Goal: Information Seeking & Learning: Learn about a topic

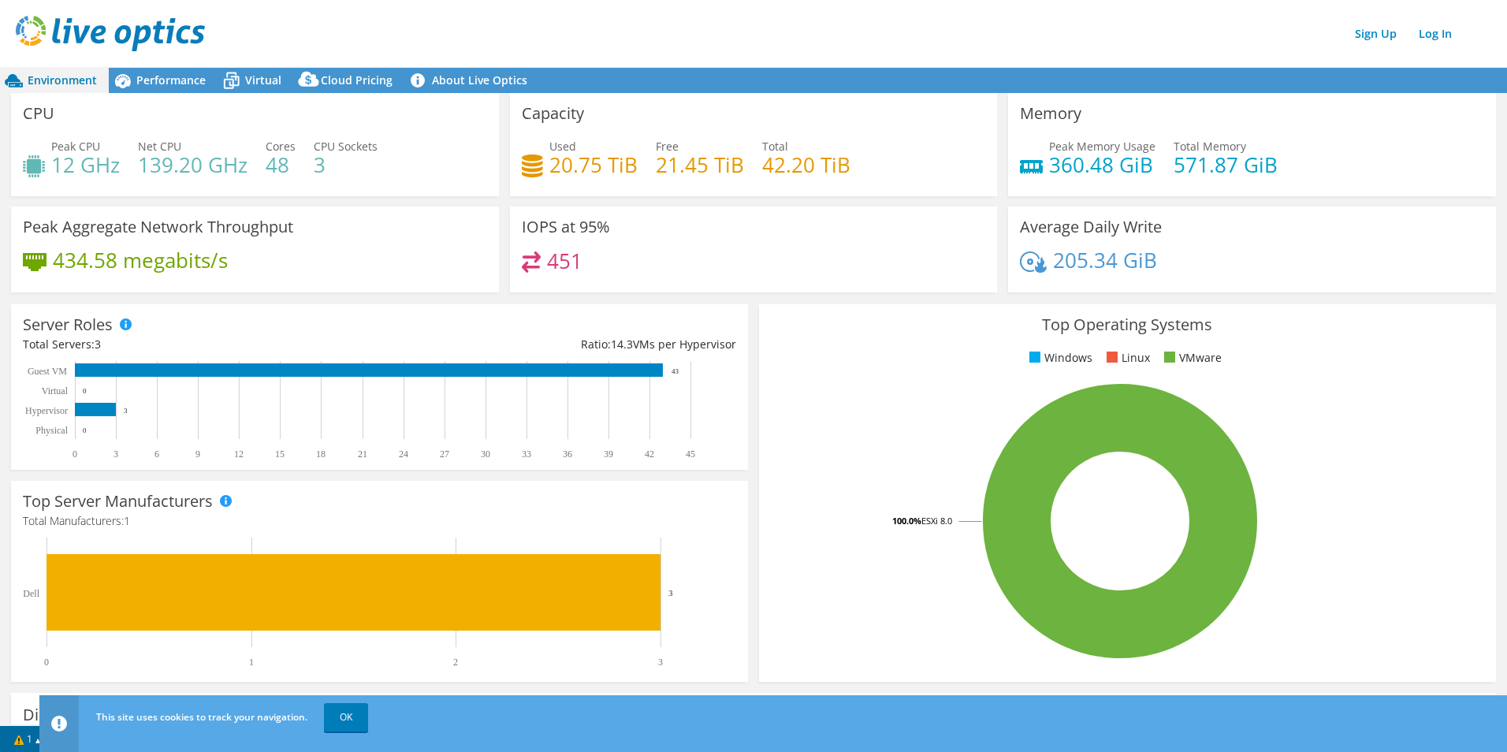
click at [195, 194] on div "CPU Peak CPU 12 GHz Net CPU 139.20 GHz Cores 48 CPU Sockets 3" at bounding box center [255, 144] width 488 height 103
drag, startPoint x: 238, startPoint y: 184, endPoint x: 302, endPoint y: 184, distance: 63.8
click at [247, 184] on div "Peak CPU 12 GHz Net CPU 139.20 GHz Cores 48 CPU Sockets 3" at bounding box center [255, 163] width 464 height 51
click at [332, 186] on div "Peak CPU 12 GHz Net CPU 139.20 GHz Cores 48 CPU Sockets 3" at bounding box center [255, 163] width 464 height 51
click at [561, 252] on h4 "451" at bounding box center [564, 260] width 35 height 17
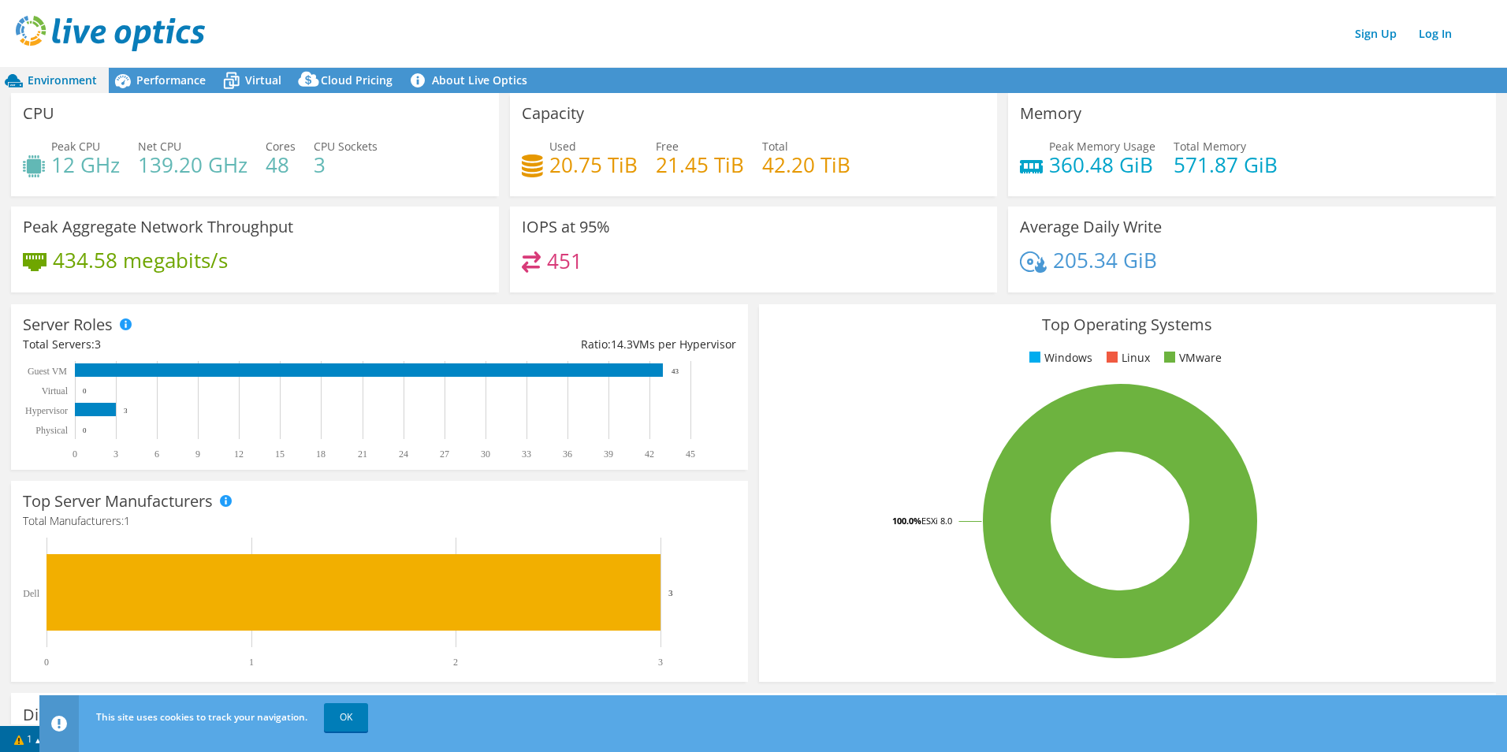
click at [530, 225] on h3 "IOPS at 95%" at bounding box center [566, 226] width 88 height 17
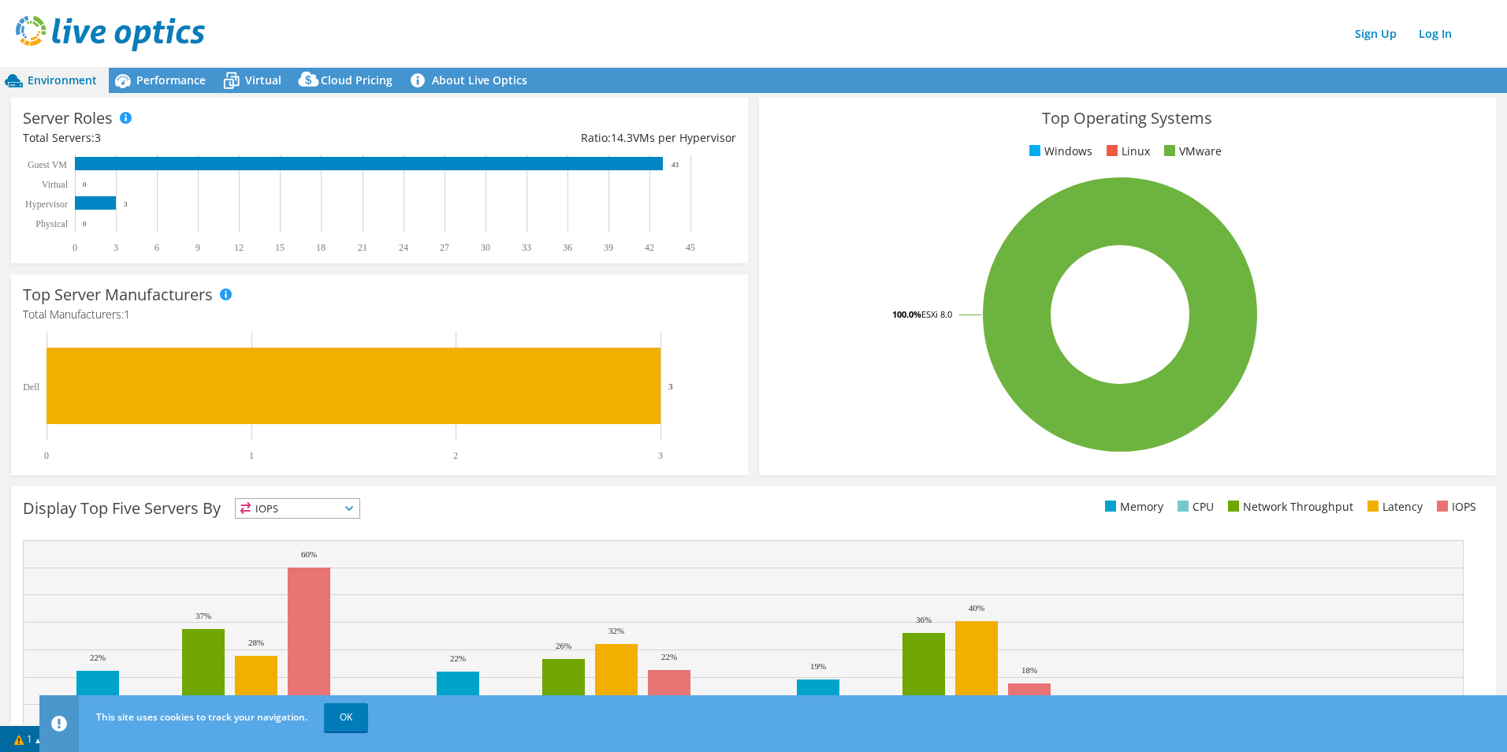
scroll to position [287, 0]
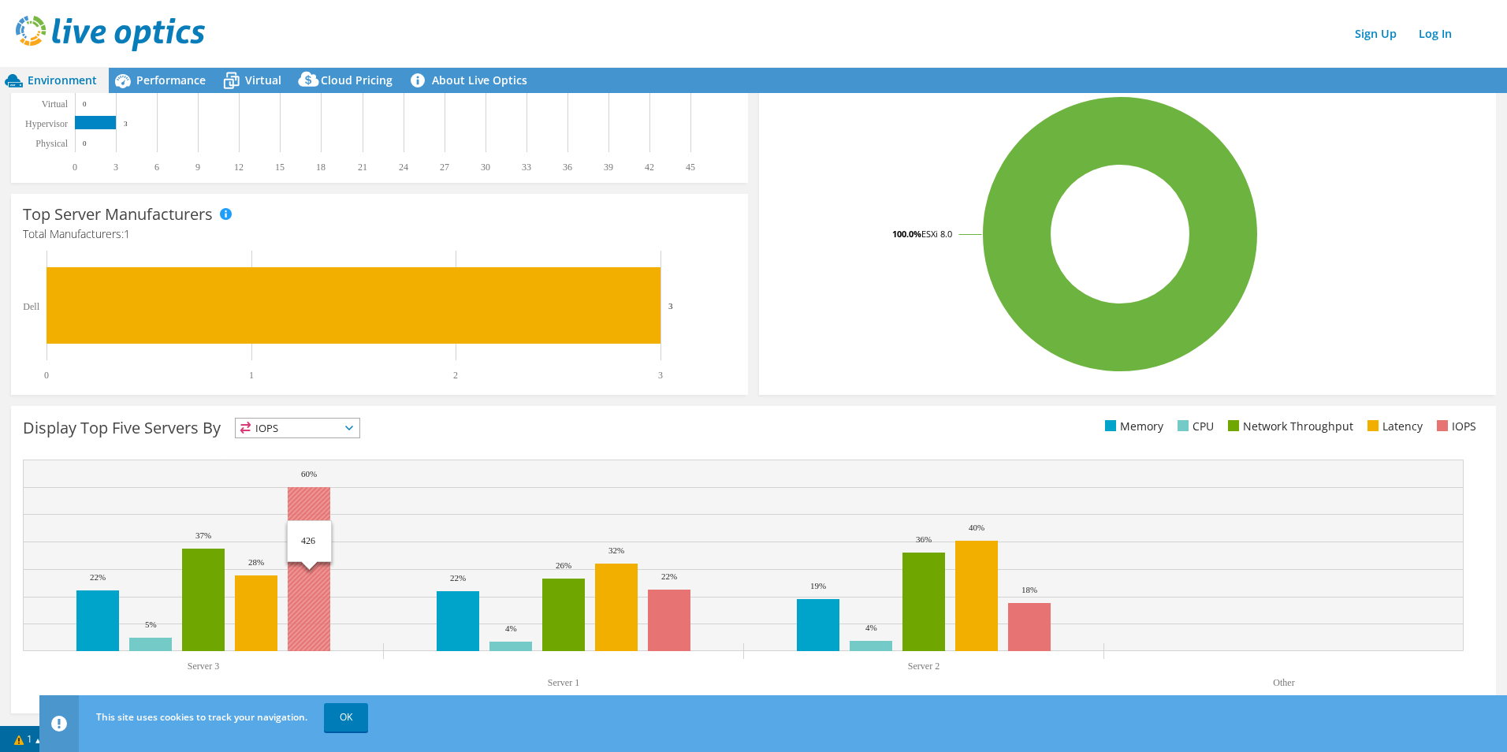
click at [299, 507] on rect at bounding box center [309, 569] width 43 height 164
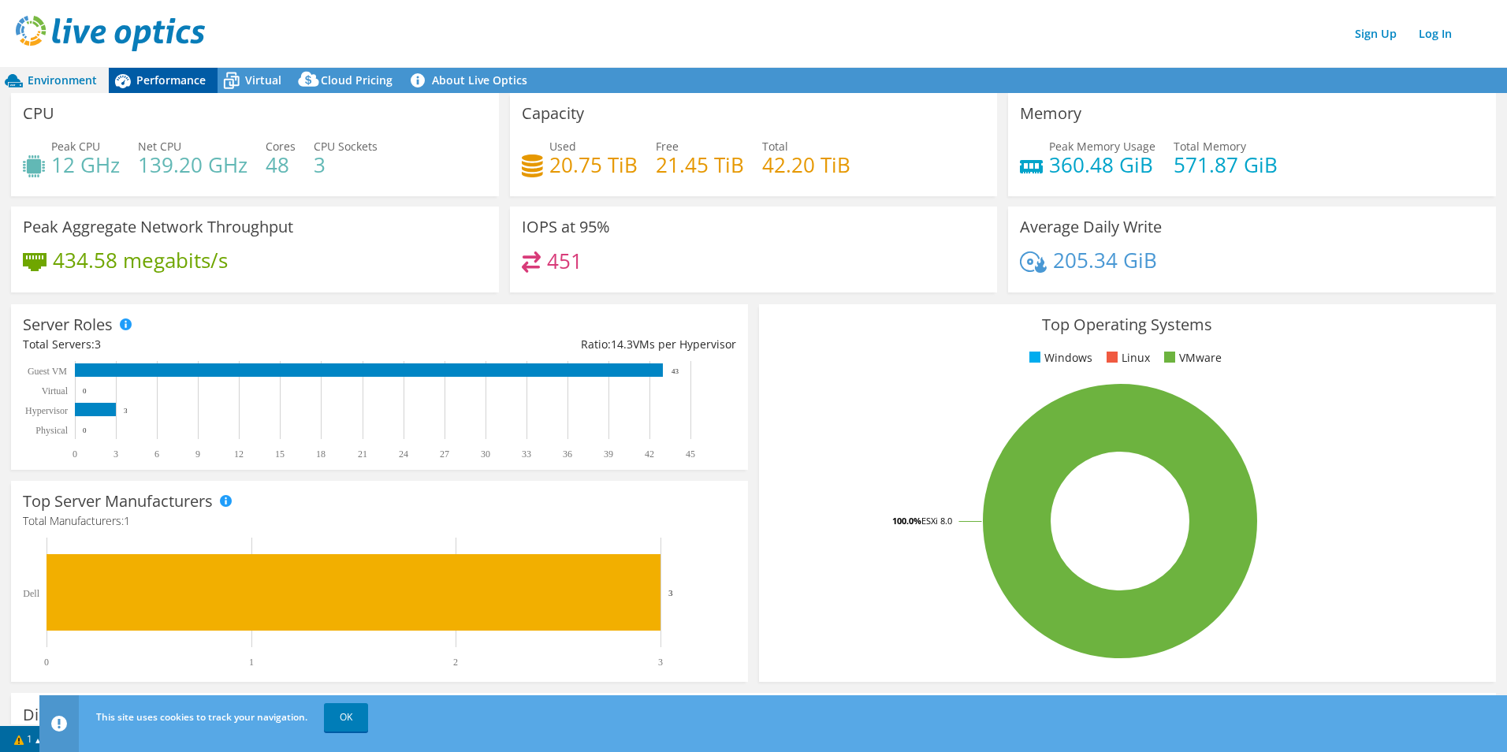
click at [180, 85] on span "Performance" at bounding box center [170, 79] width 69 height 15
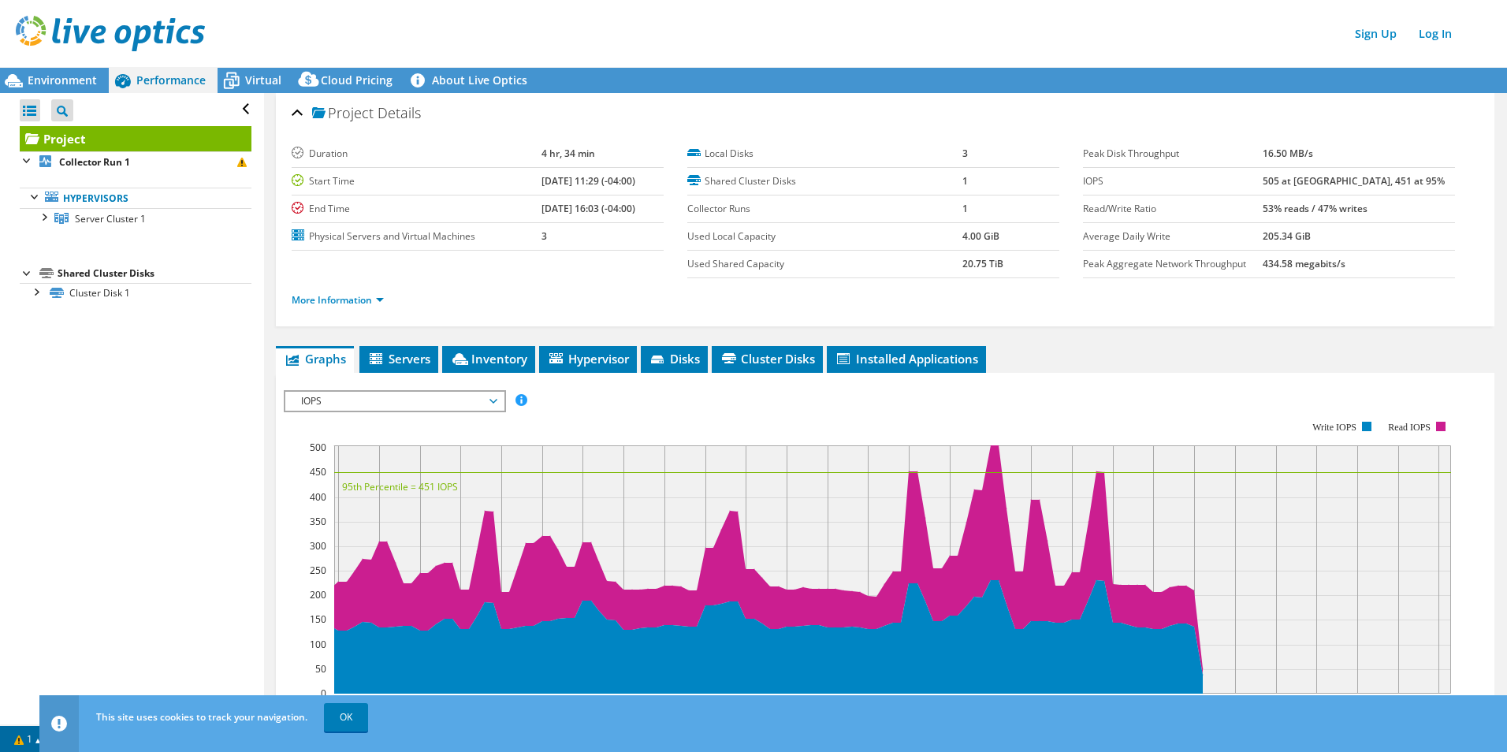
click at [105, 173] on ul "Hypervisors Server Cluster 1 Server 1" at bounding box center [136, 208] width 232 height 72
click at [67, 166] on b "Collector Run 1" at bounding box center [94, 161] width 71 height 13
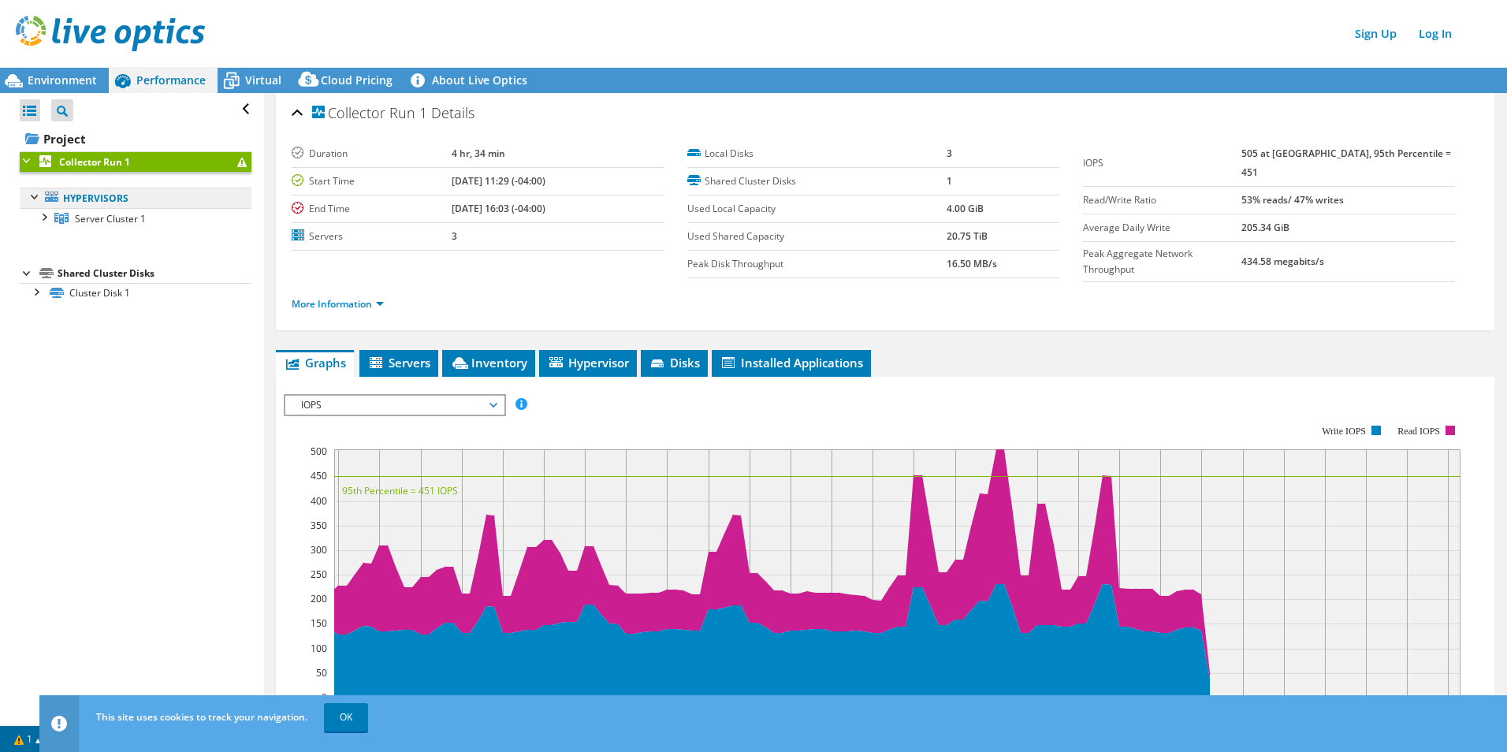
click at [113, 194] on link "Hypervisors" at bounding box center [136, 198] width 232 height 20
click at [228, 110] on div "Open All Close All Project Tree Filter" at bounding box center [136, 109] width 232 height 33
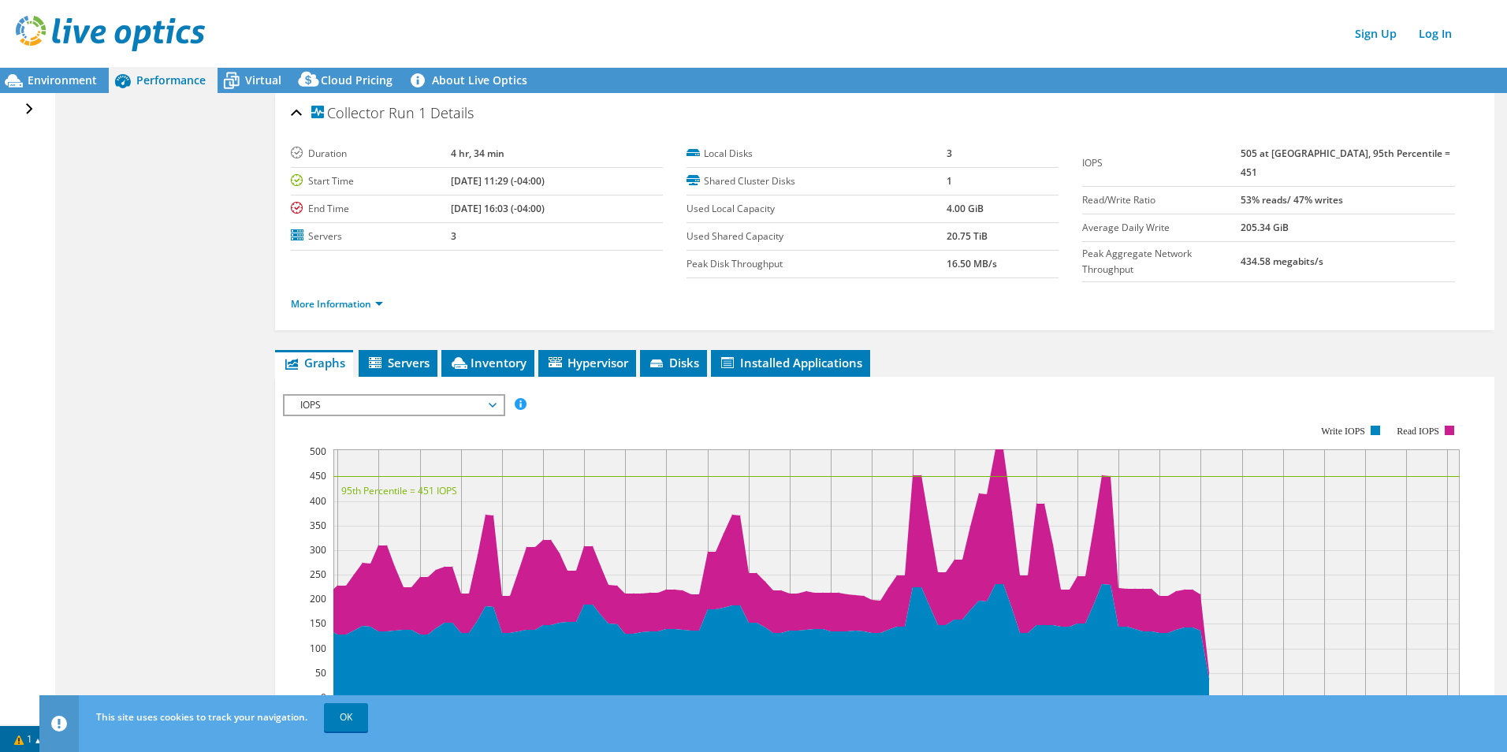
click at [61, 64] on header "Sign Up Log In" at bounding box center [769, 33] width 1538 height 67
click at [59, 69] on div "Environment" at bounding box center [54, 80] width 109 height 25
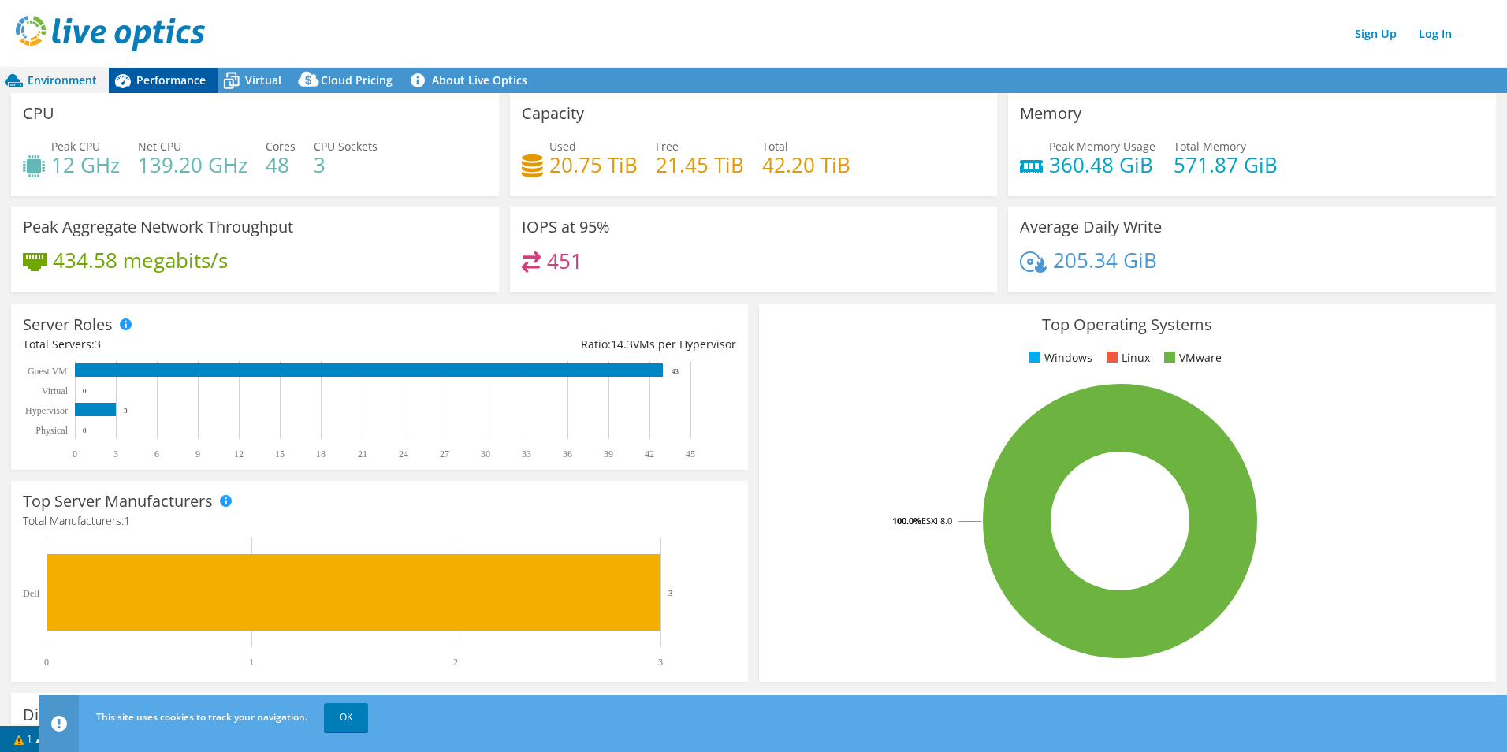
click at [128, 81] on icon at bounding box center [123, 81] width 16 height 14
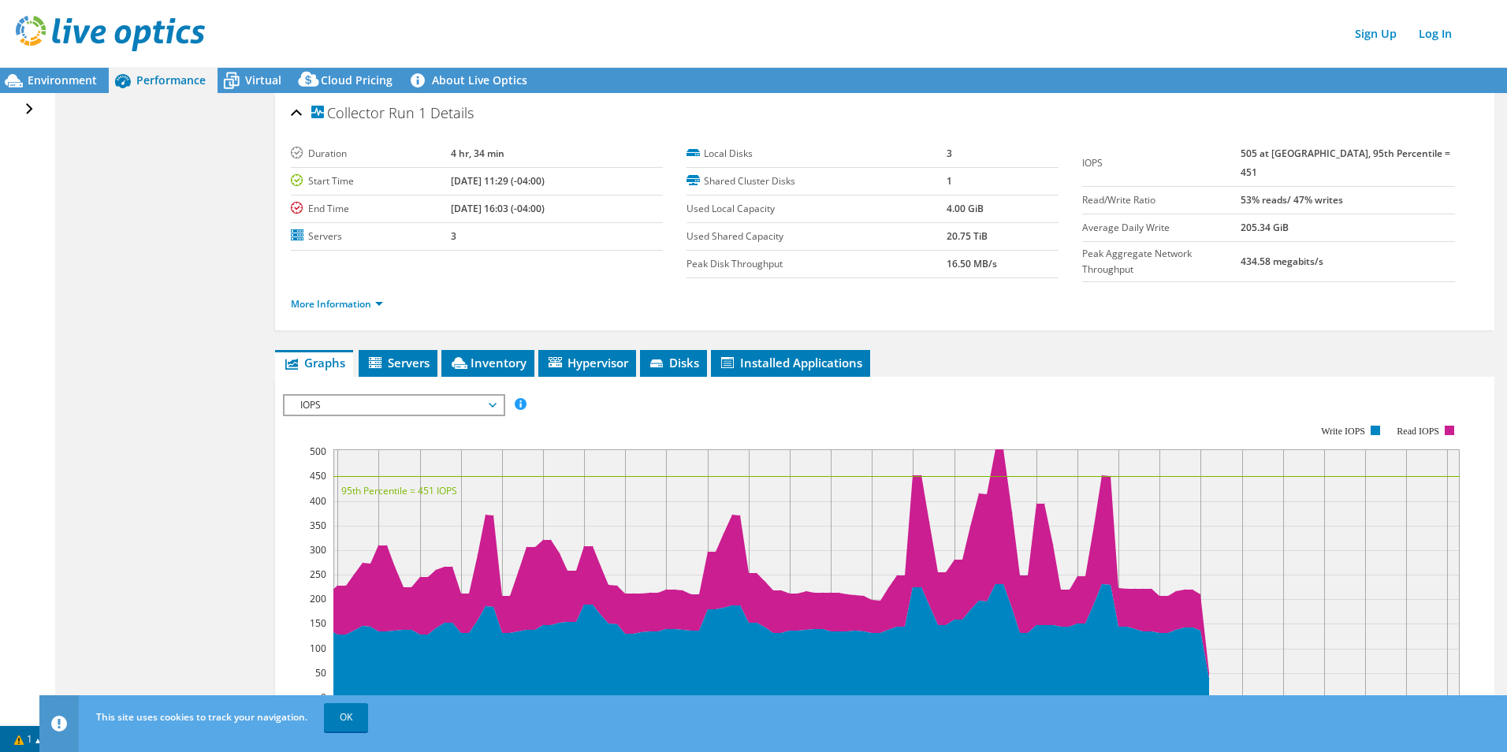
click at [35, 107] on div "Open All Close All Project Tree Filter Project Collector Run 1" at bounding box center [27, 408] width 54 height 631
click at [32, 107] on div "Open All Close All Project Tree Filter" at bounding box center [31, 109] width 23 height 33
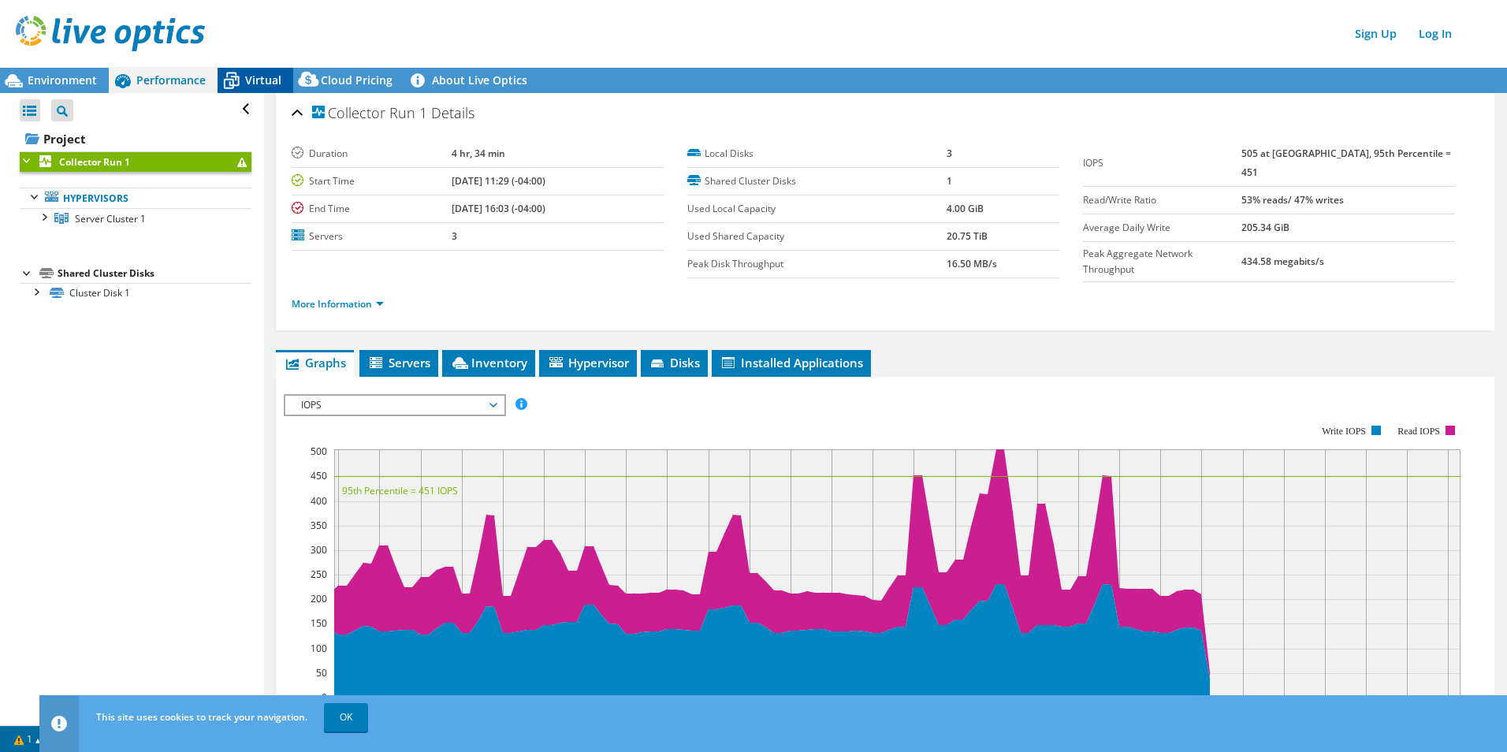
click at [225, 78] on icon at bounding box center [231, 81] width 28 height 28
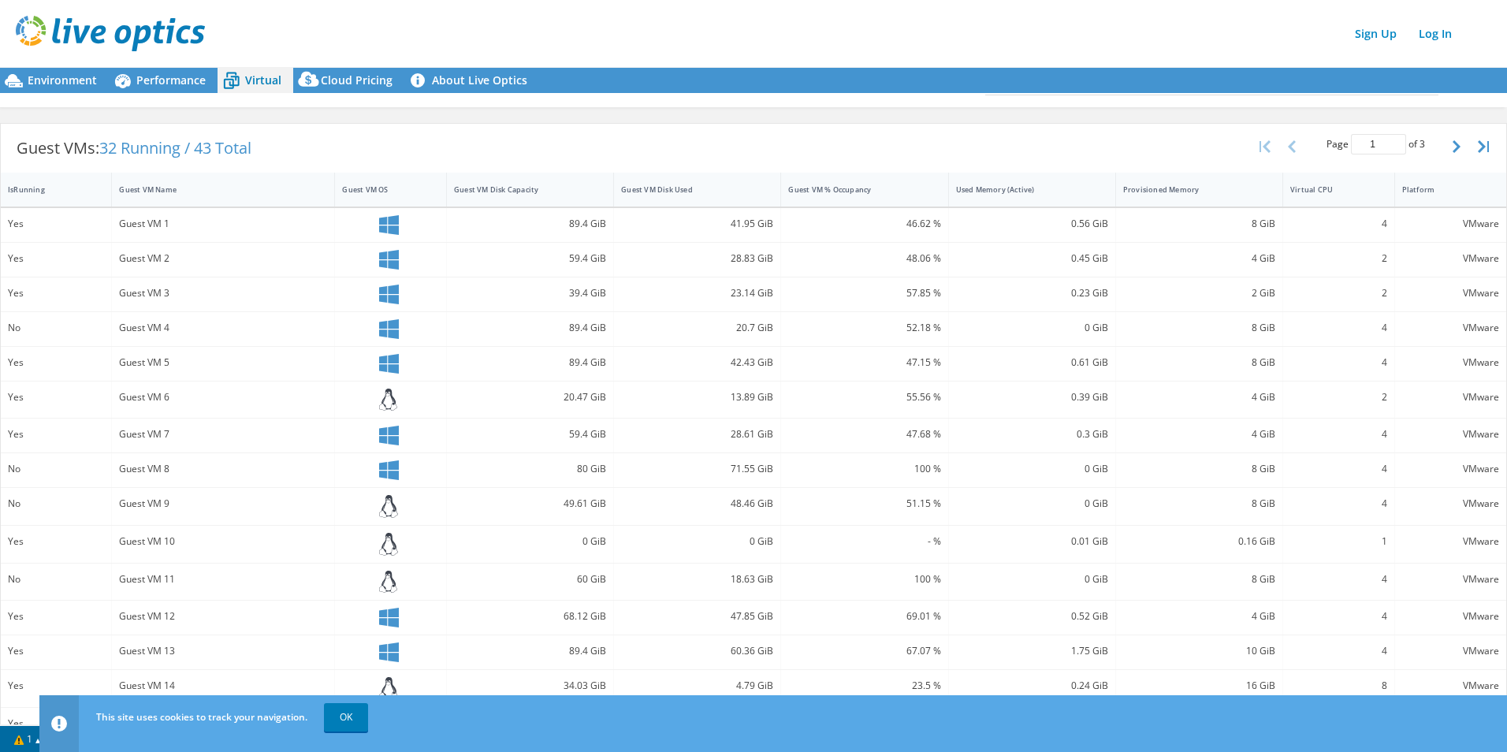
scroll to position [309, 0]
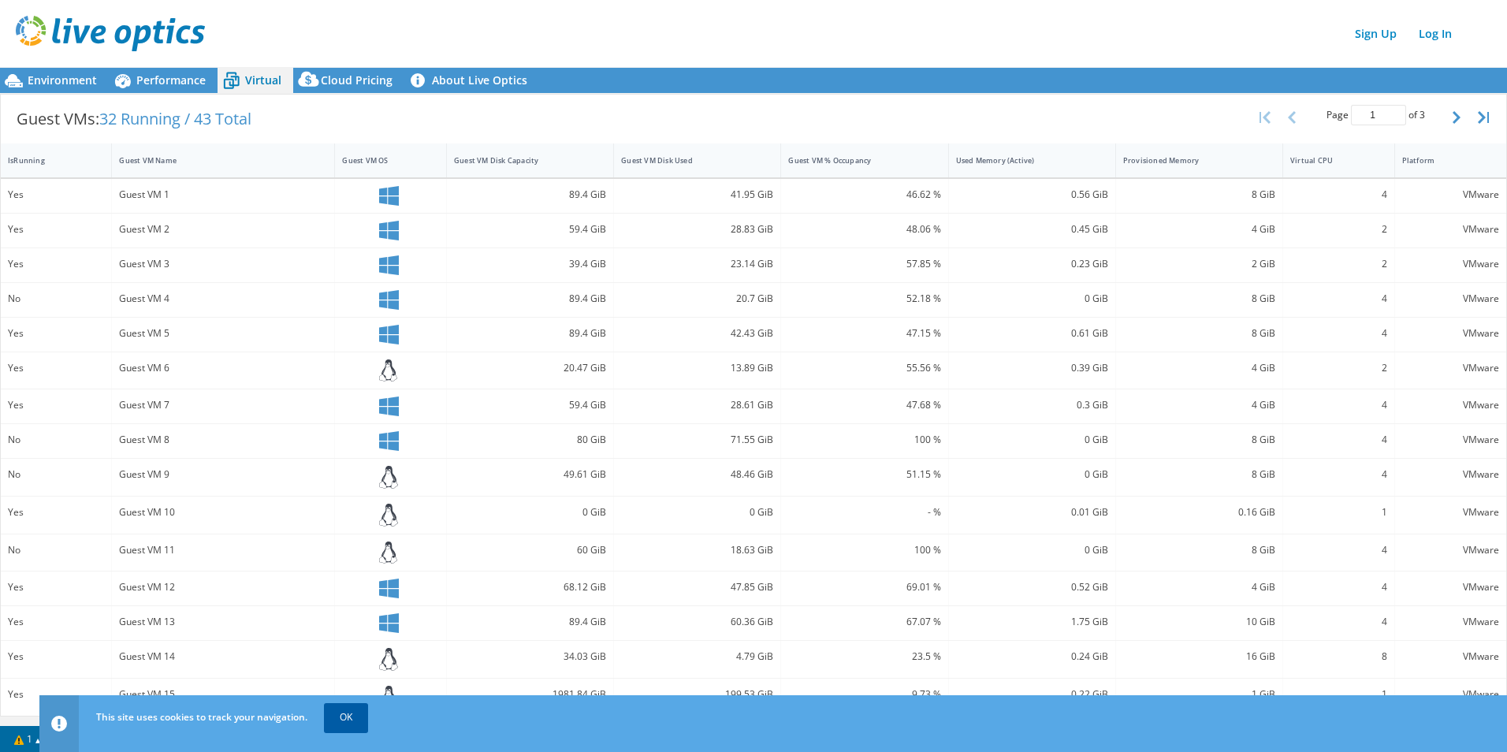
click at [350, 716] on link "OK" at bounding box center [346, 717] width 44 height 28
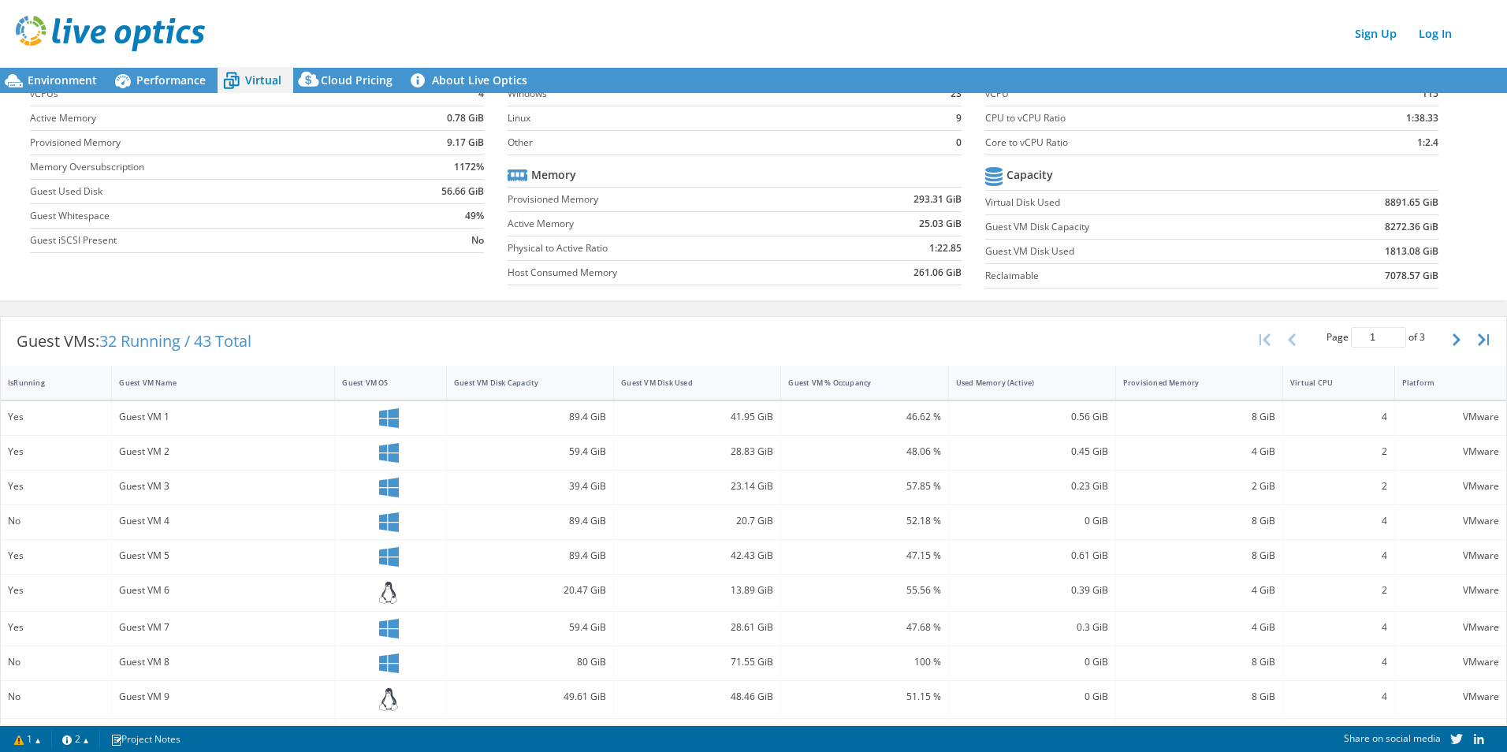
scroll to position [0, 0]
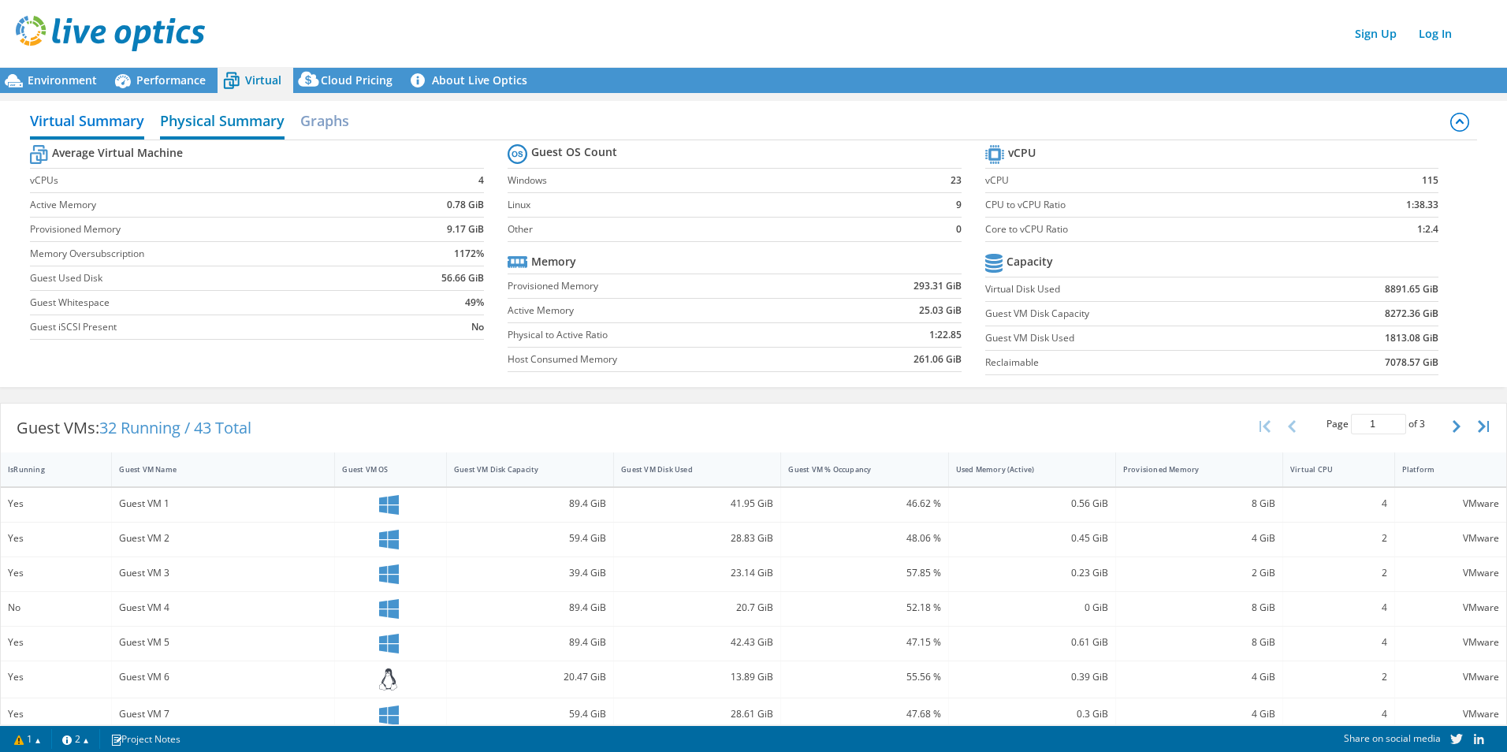
click at [220, 126] on h2 "Physical Summary" at bounding box center [222, 122] width 125 height 35
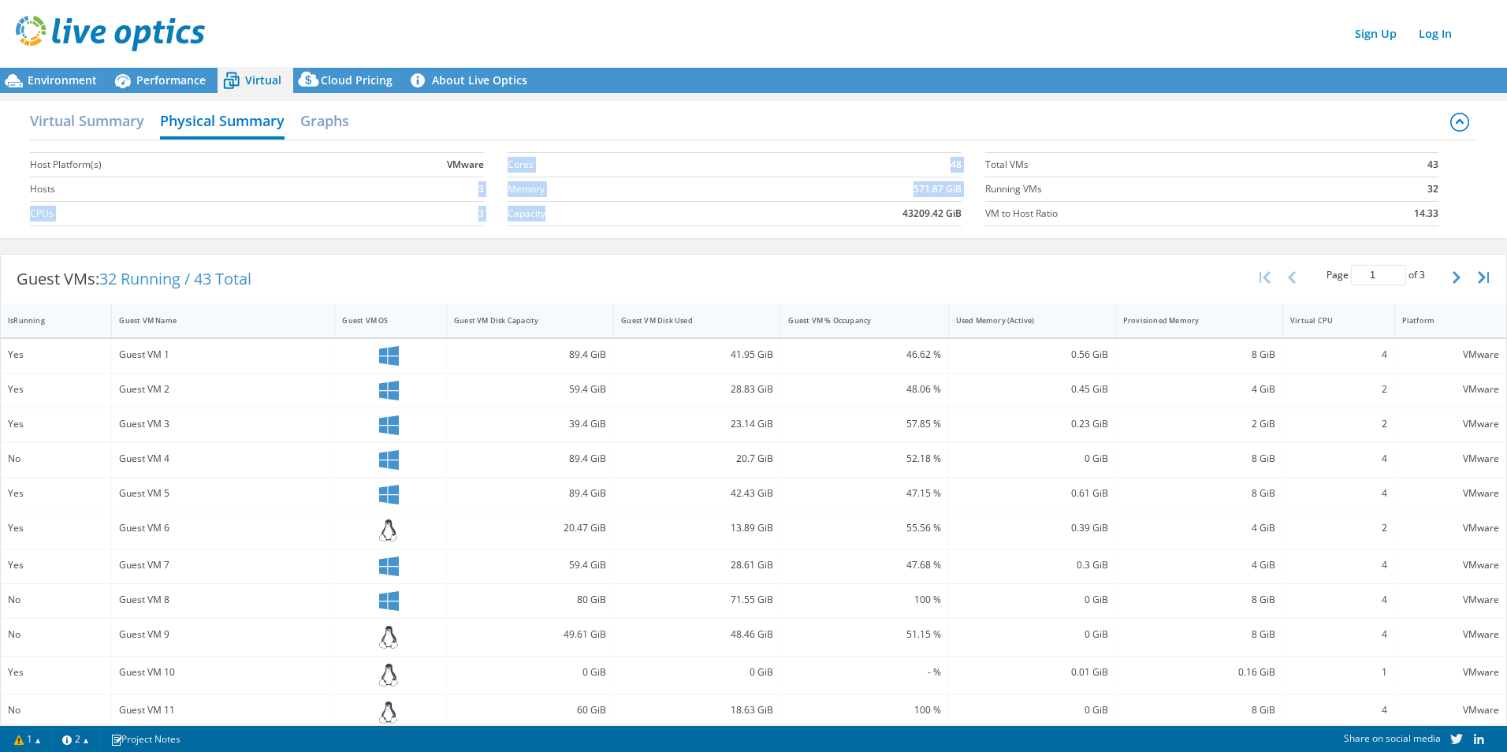
drag, startPoint x: 342, startPoint y: 195, endPoint x: 552, endPoint y: 217, distance: 210.8
click at [552, 217] on div "Host Platform(s) VMware Hosts 3 CPUs 3 Cores 48 Memory 571.87 GiB Capacity 4320…" at bounding box center [753, 187] width 1447 height 94
drag, startPoint x: 552, startPoint y: 217, endPoint x: 470, endPoint y: 217, distance: 81.2
click at [470, 217] on td "3" at bounding box center [412, 214] width 144 height 24
click at [117, 118] on h2 "Virtual Summary" at bounding box center [87, 122] width 114 height 35
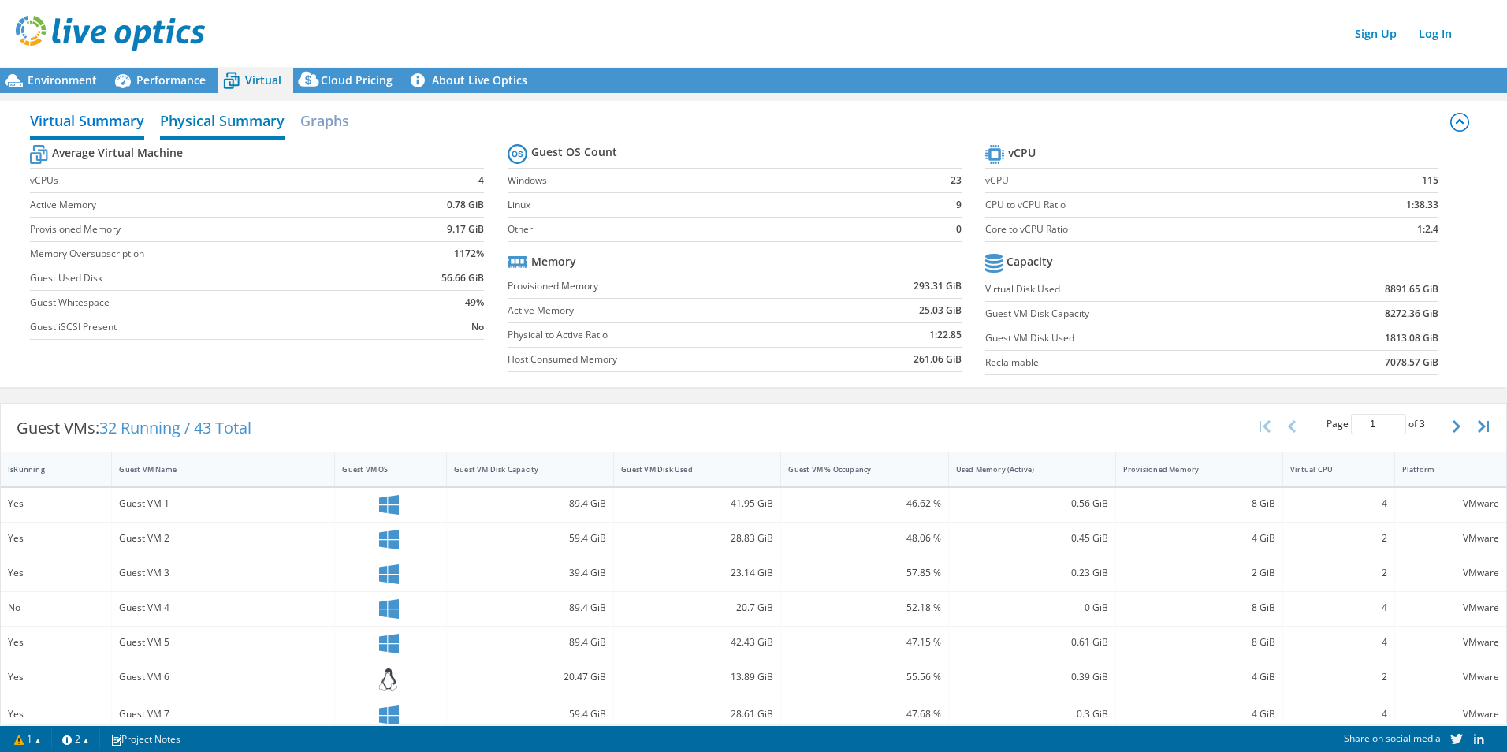
click at [230, 105] on h2 "Physical Summary" at bounding box center [222, 122] width 125 height 35
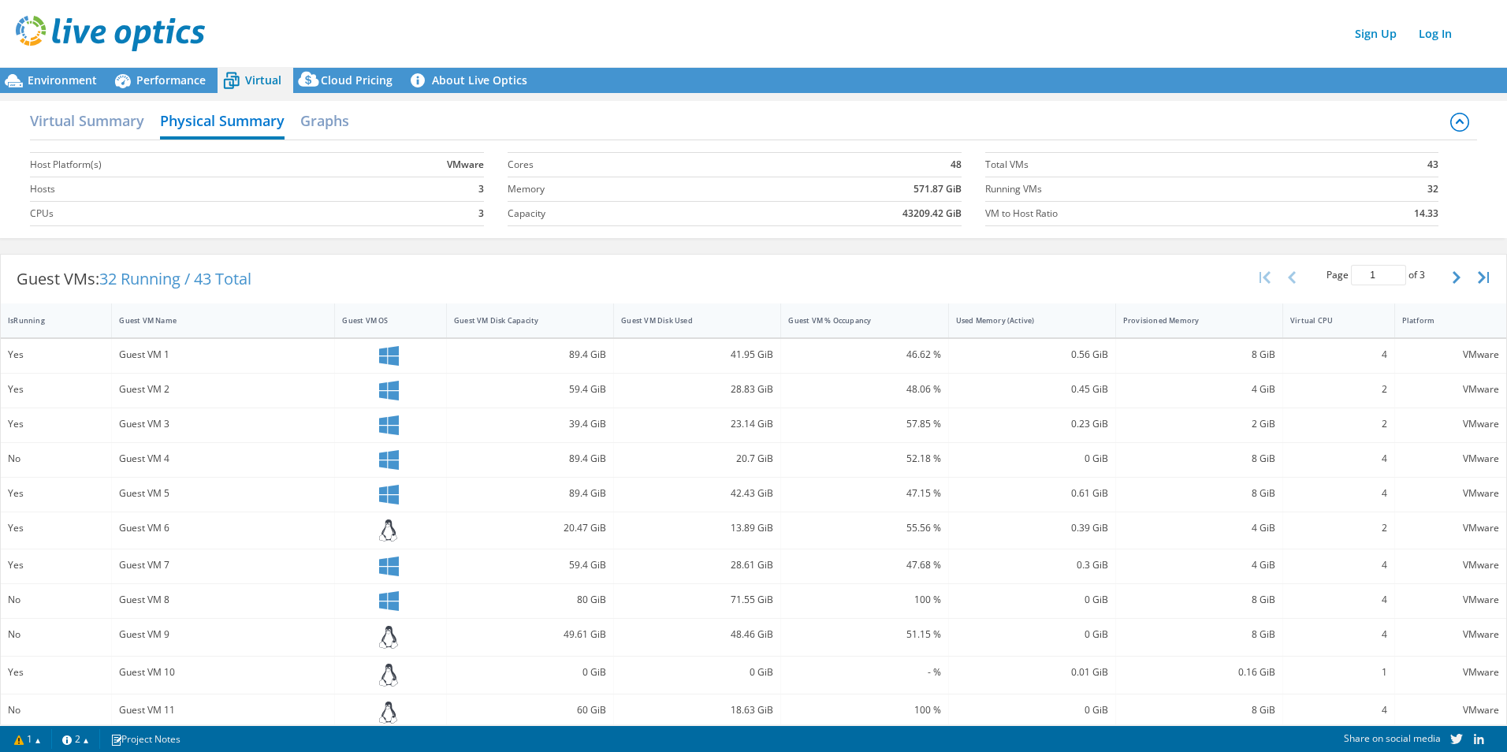
click at [351, 117] on div "Virtual Summary Physical Summary Graphs" at bounding box center [753, 122] width 1447 height 35
click at [355, 125] on div "Virtual Summary Physical Summary Graphs" at bounding box center [753, 122] width 1447 height 35
click at [345, 125] on h2 "Graphs" at bounding box center [324, 122] width 49 height 35
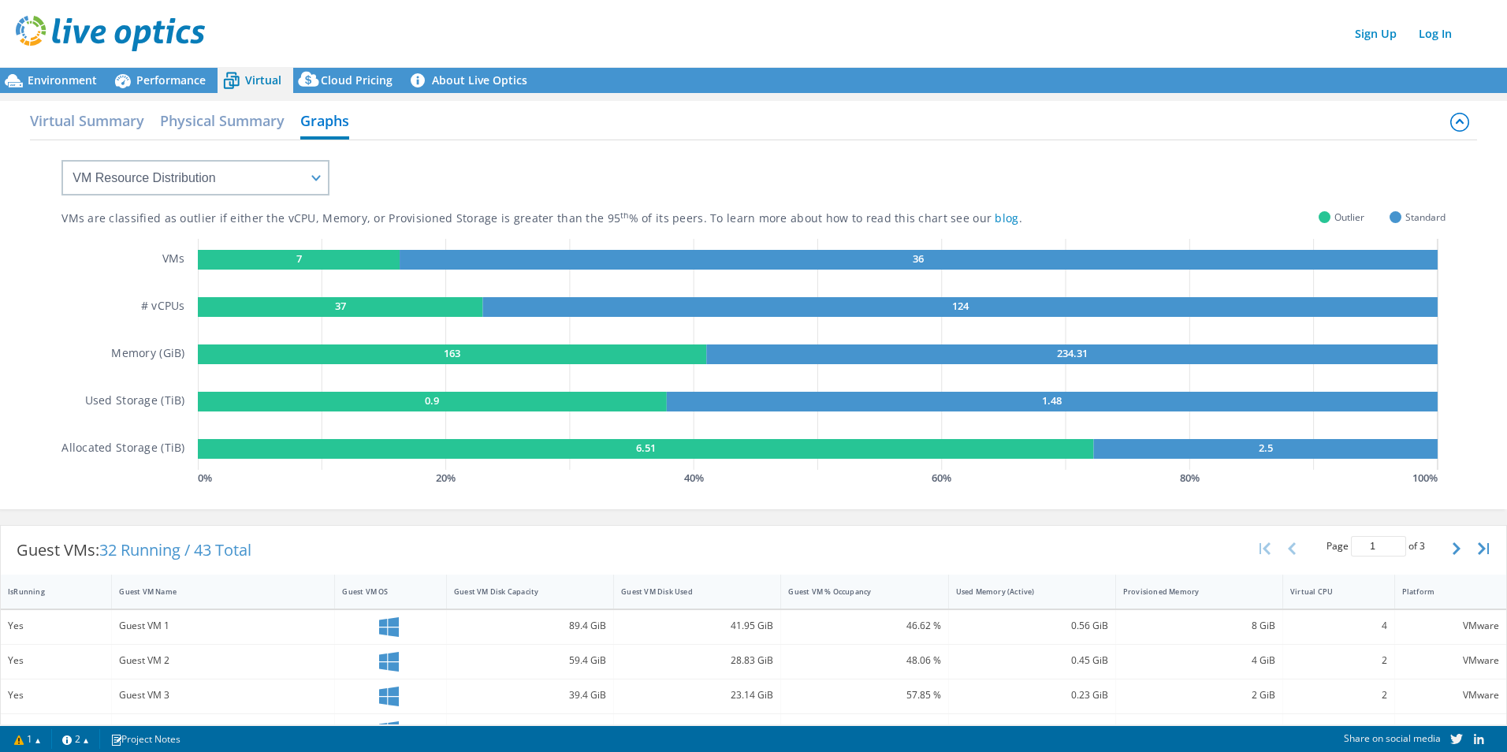
click at [298, 250] on rect at bounding box center [299, 260] width 202 height 20
click at [266, 182] on select "VM Resource Distribution Provisioning Contrast Over Provisioning" at bounding box center [195, 177] width 268 height 35
click at [61, 160] on select "VM Resource Distribution Provisioning Contrast Over Provisioning" at bounding box center [195, 177] width 268 height 35
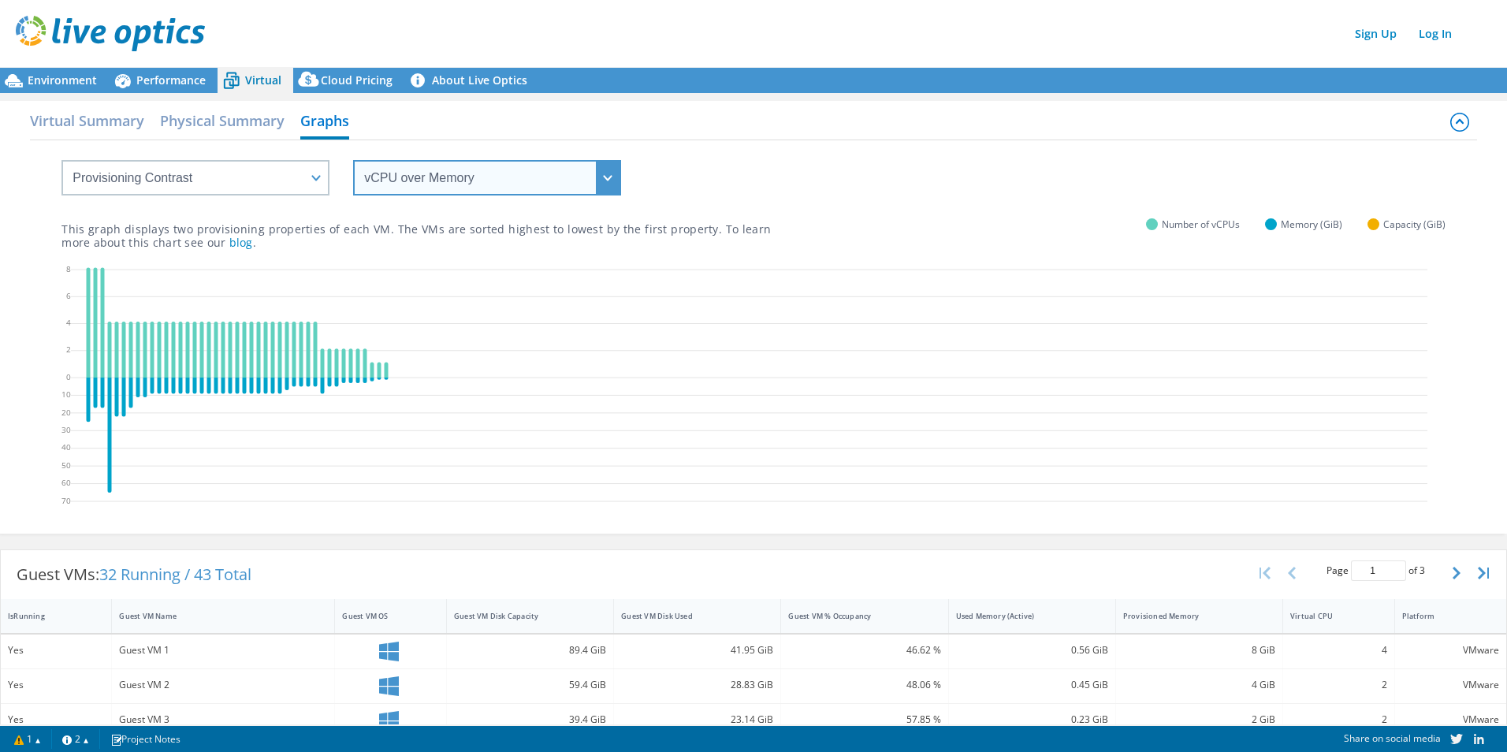
click at [381, 174] on select "vCPU over Memory vCPU over Capacity Memory over vCPU Memory over Capacity Capac…" at bounding box center [487, 177] width 268 height 35
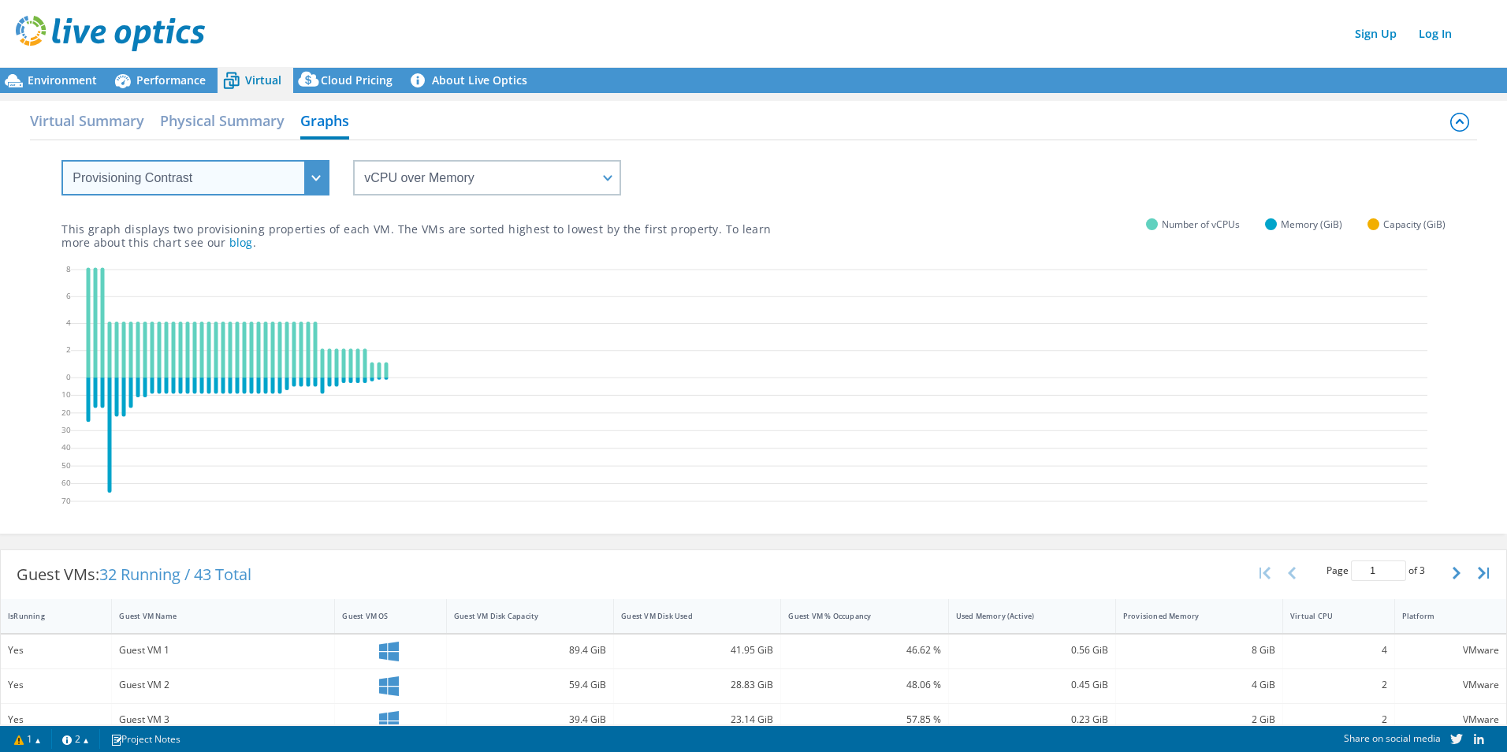
click at [256, 191] on select "VM Resource Distribution Provisioning Contrast Over Provisioning" at bounding box center [195, 177] width 268 height 35
click at [245, 262] on icon at bounding box center [749, 388] width 1356 height 252
click at [268, 191] on select "VM Resource Distribution Provisioning Contrast Over Provisioning" at bounding box center [195, 177] width 268 height 35
select select "VM Resource Distribution"
click at [61, 160] on select "VM Resource Distribution Provisioning Contrast Over Provisioning" at bounding box center [195, 177] width 268 height 35
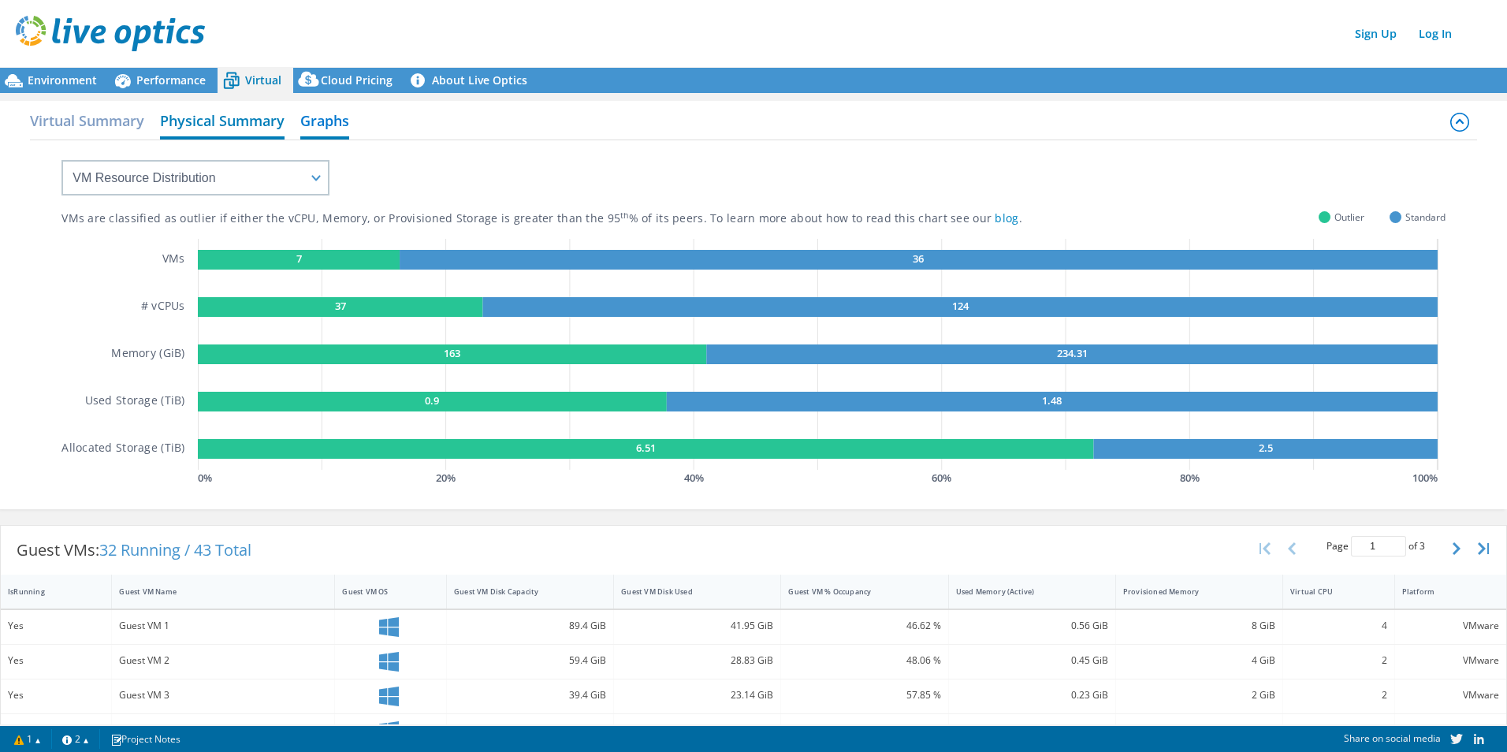
click at [232, 117] on h2 "Physical Summary" at bounding box center [222, 122] width 125 height 35
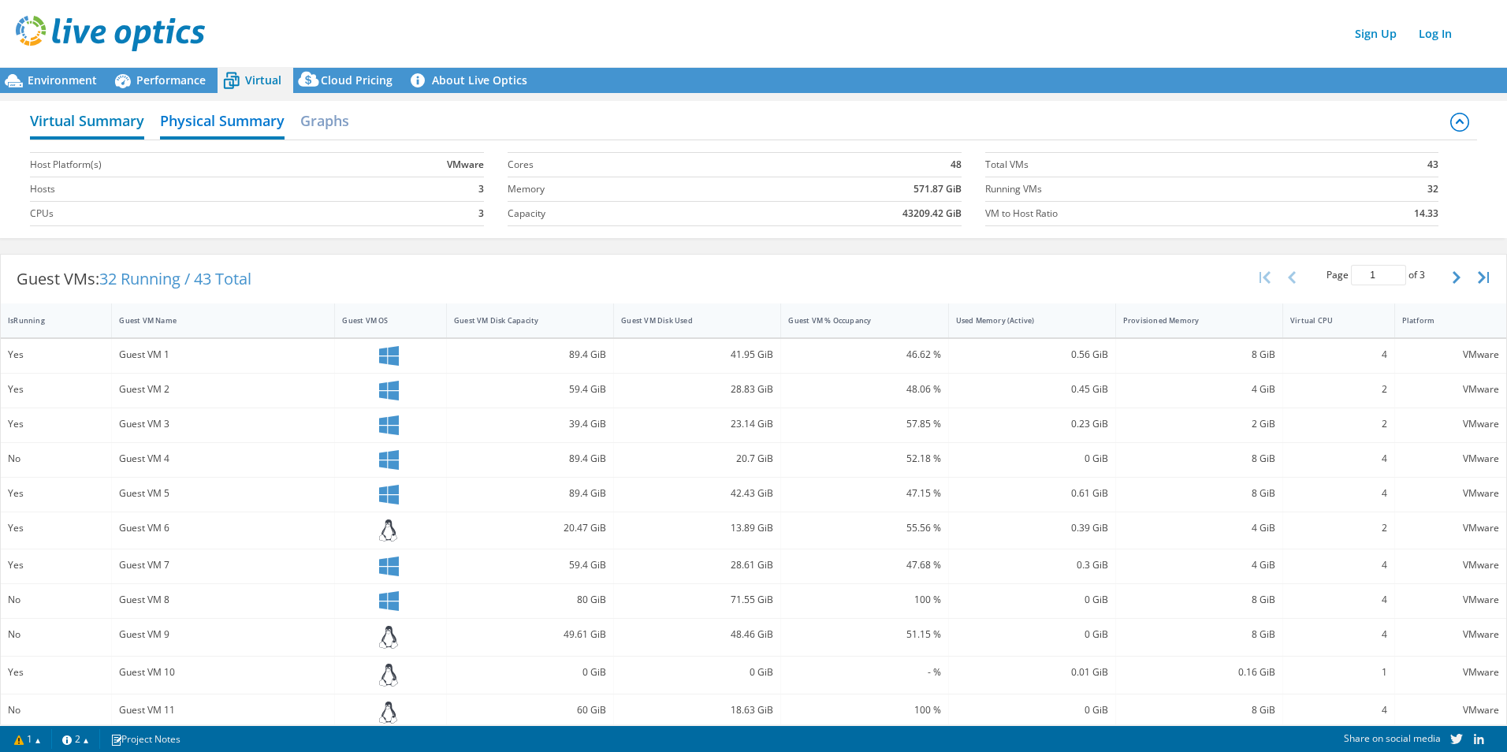
click at [58, 120] on h2 "Virtual Summary" at bounding box center [87, 122] width 114 height 35
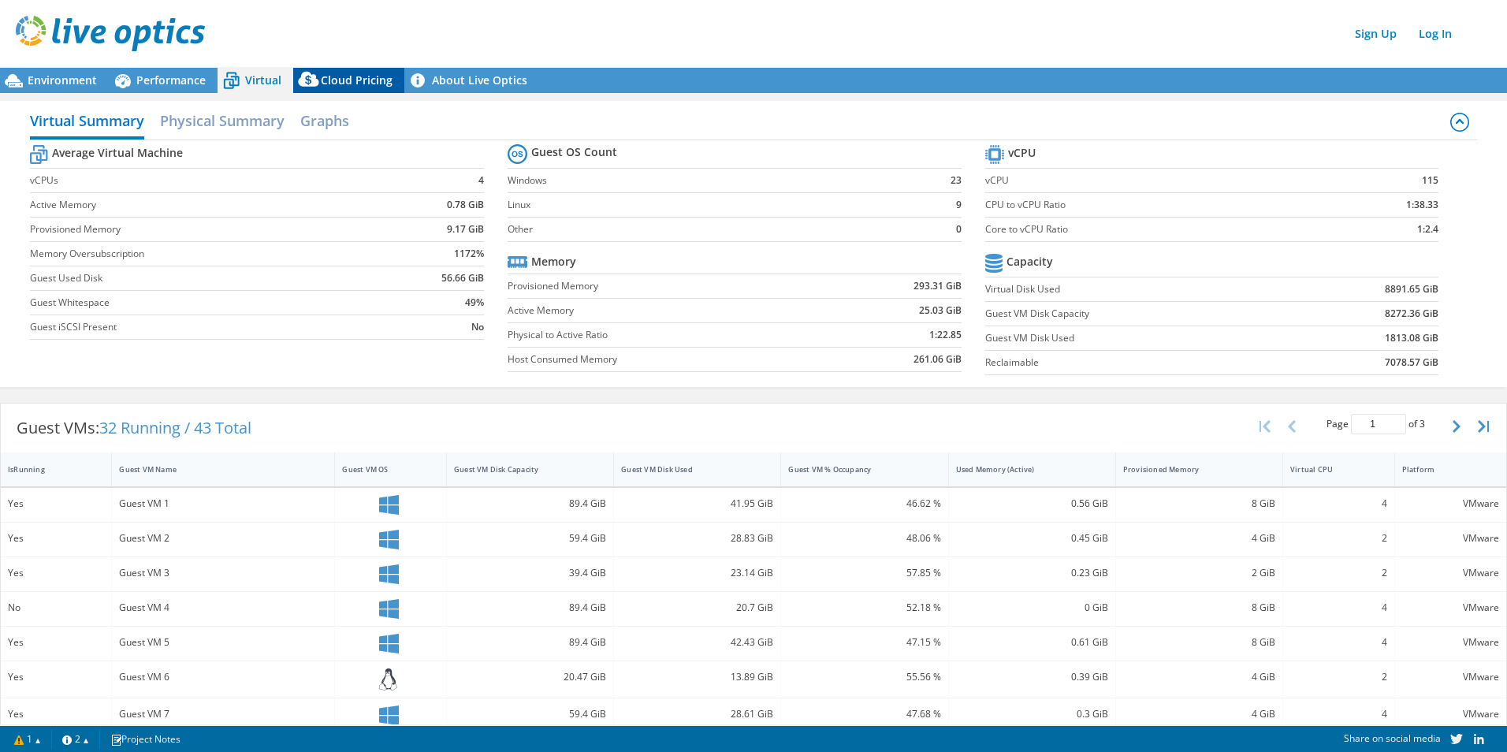
click at [342, 86] on span "Cloud Pricing" at bounding box center [357, 79] width 72 height 15
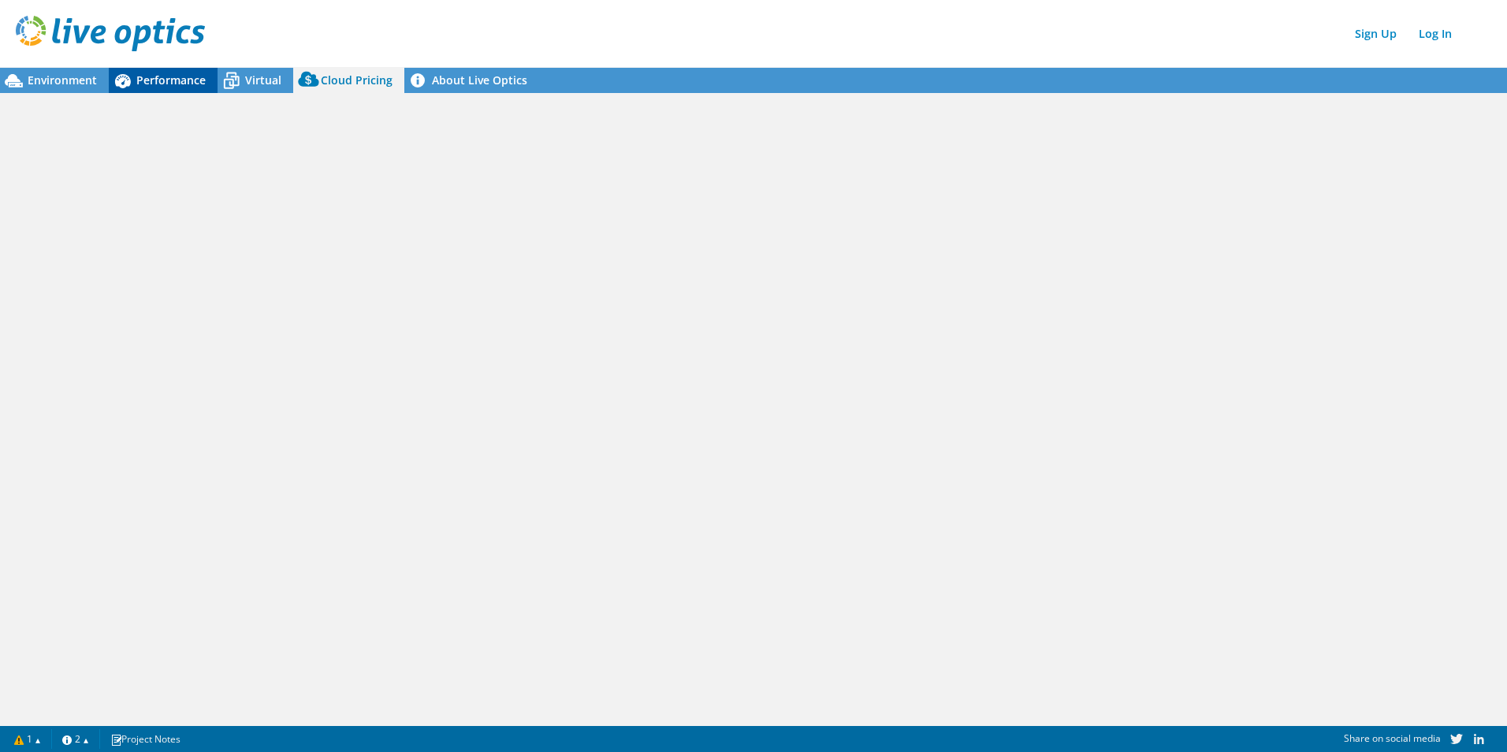
click at [191, 73] on span "Performance" at bounding box center [170, 79] width 69 height 15
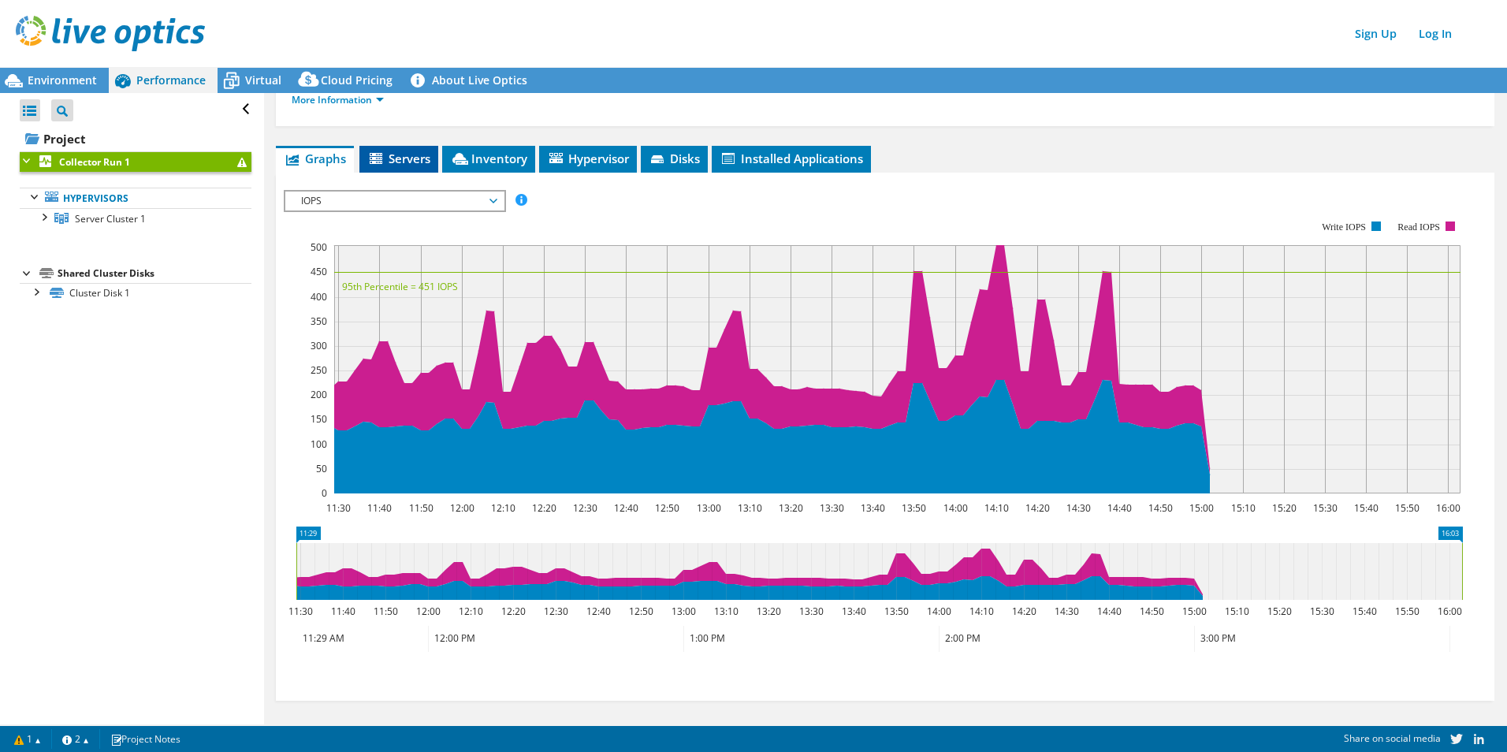
click at [415, 161] on span "Servers" at bounding box center [398, 159] width 63 height 16
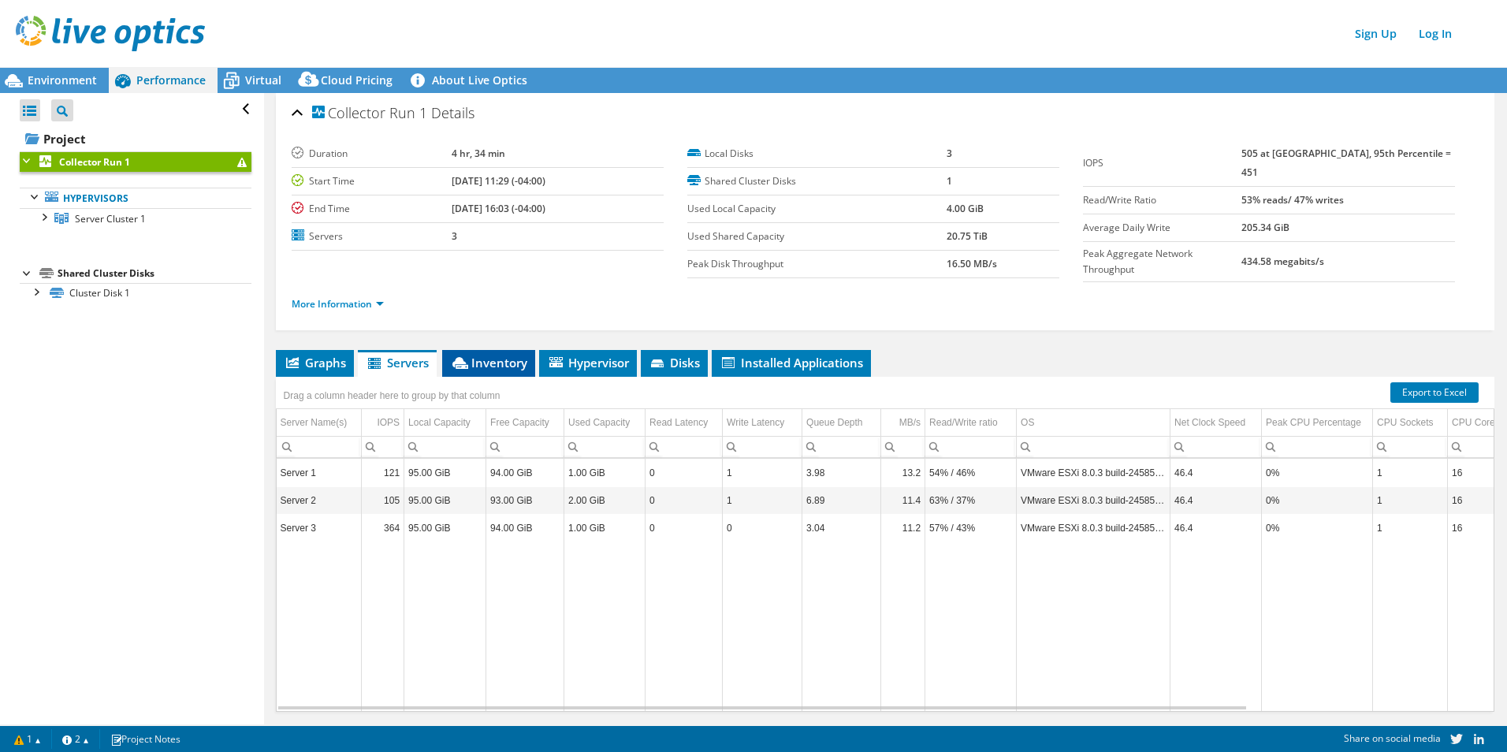
click at [533, 362] on li "Inventory" at bounding box center [488, 363] width 93 height 27
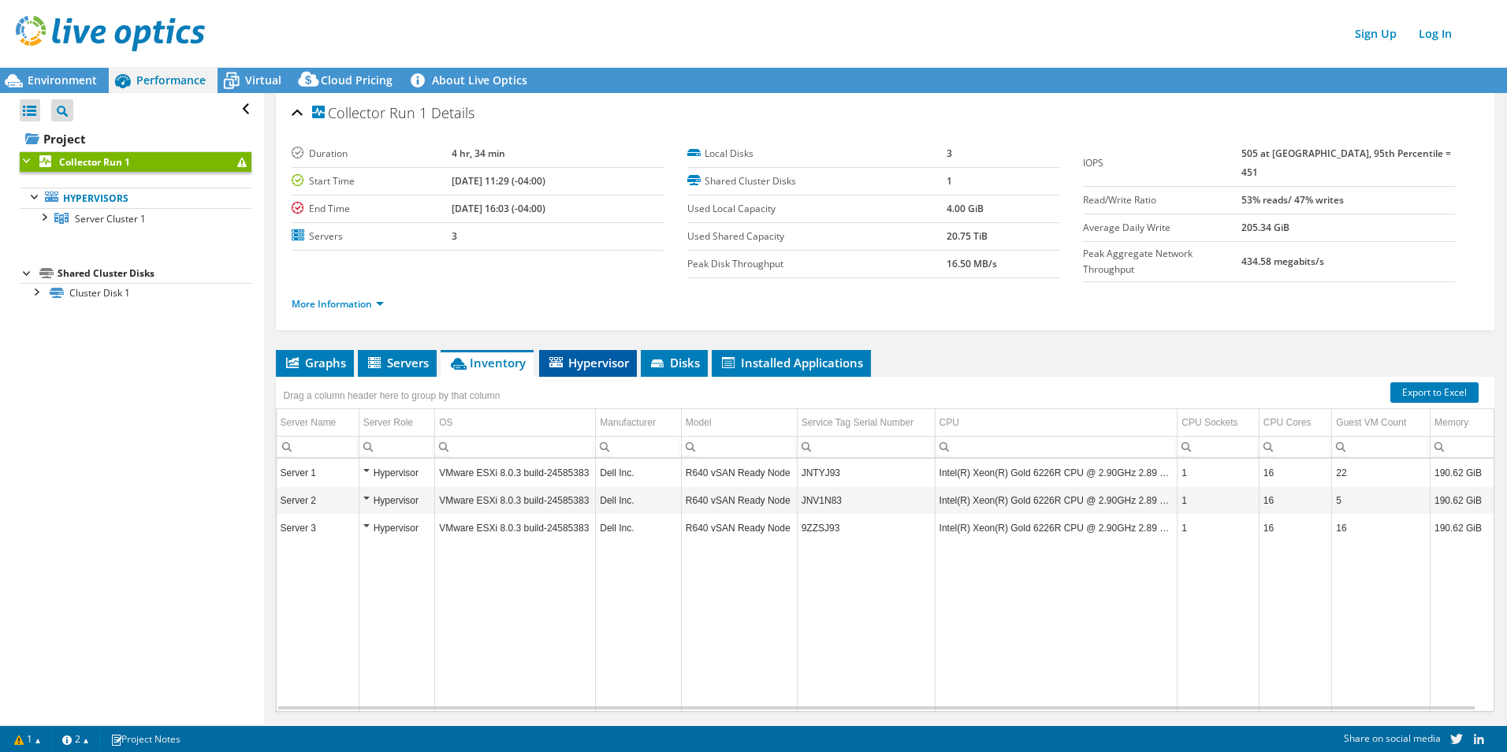
click at [608, 356] on span "Hypervisor" at bounding box center [588, 363] width 82 height 16
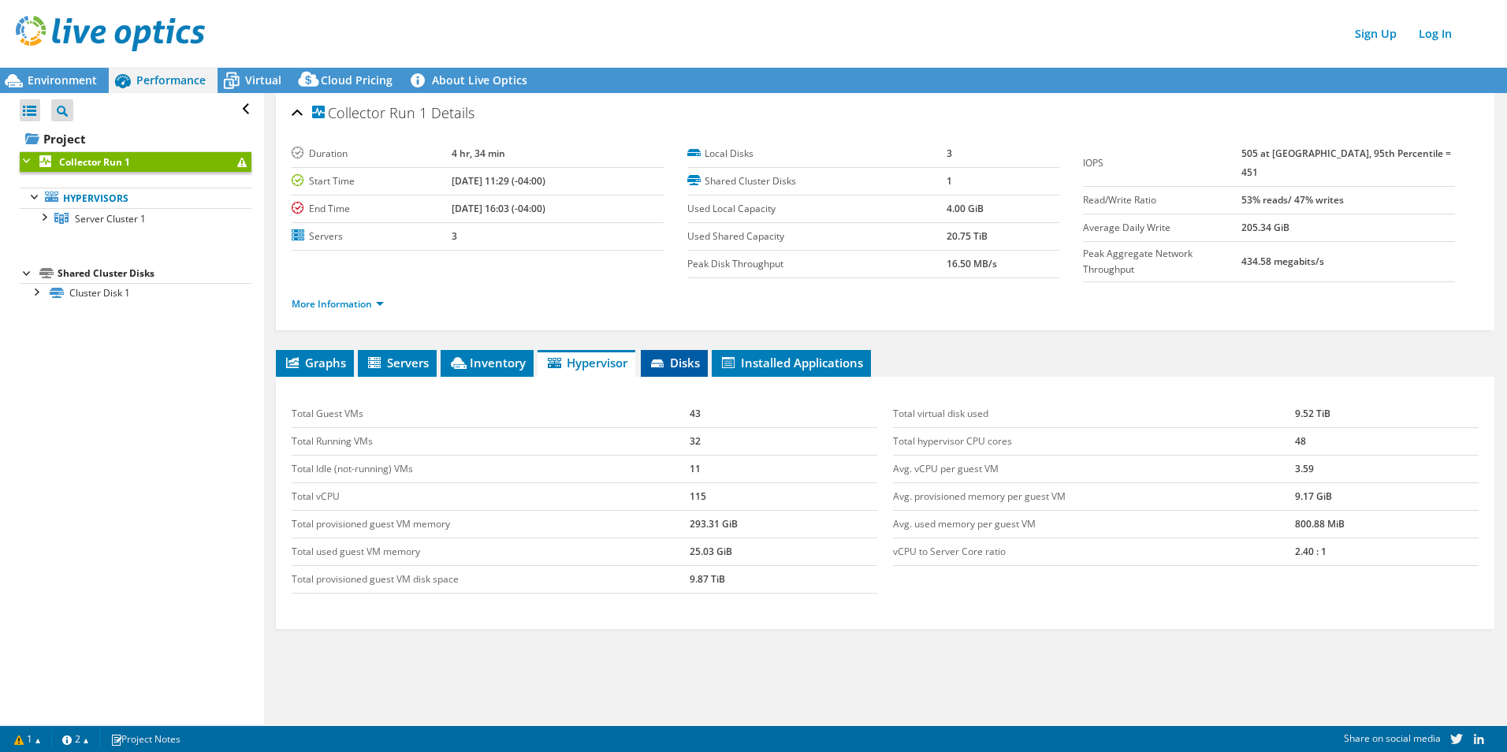
click at [677, 355] on span "Disks" at bounding box center [674, 363] width 51 height 16
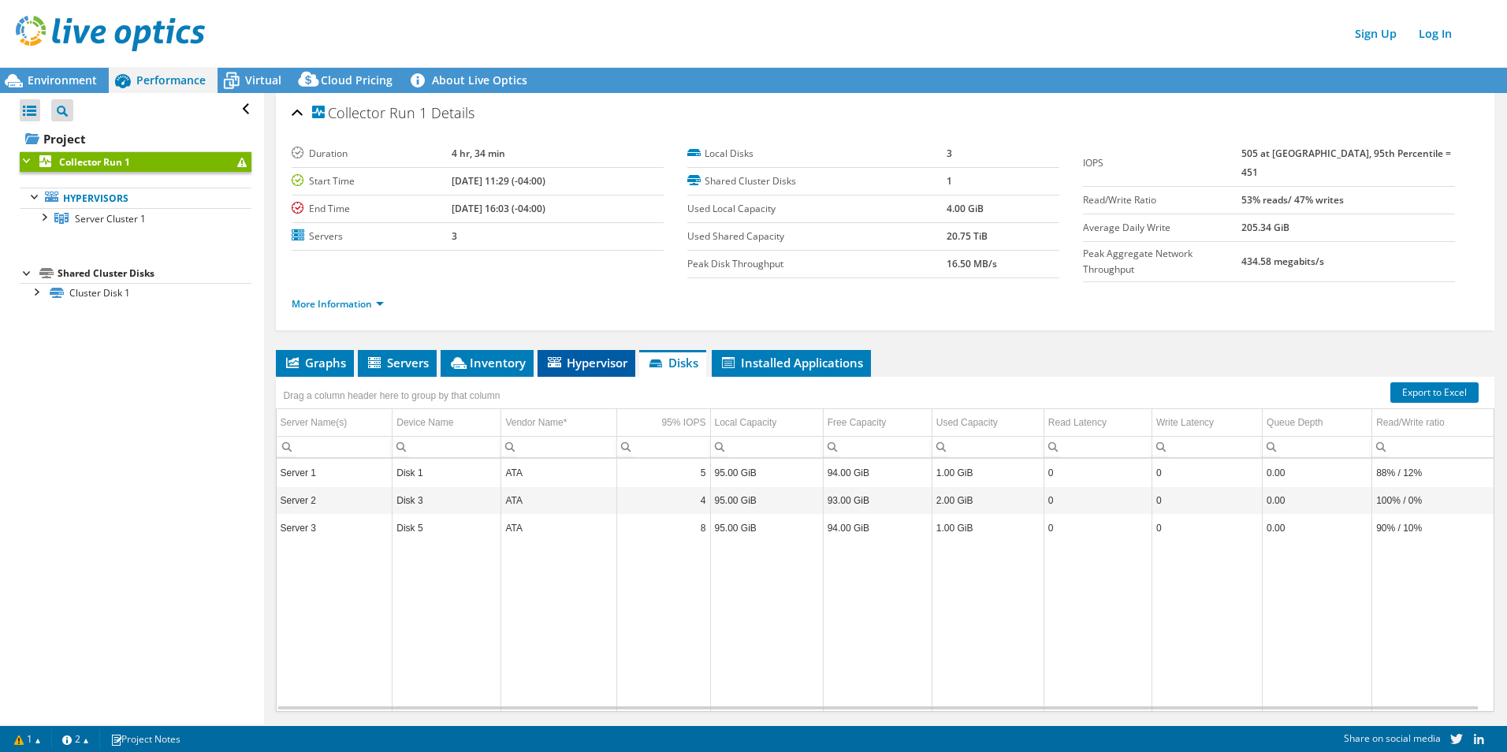
click at [577, 355] on span "Hypervisor" at bounding box center [586, 363] width 82 height 16
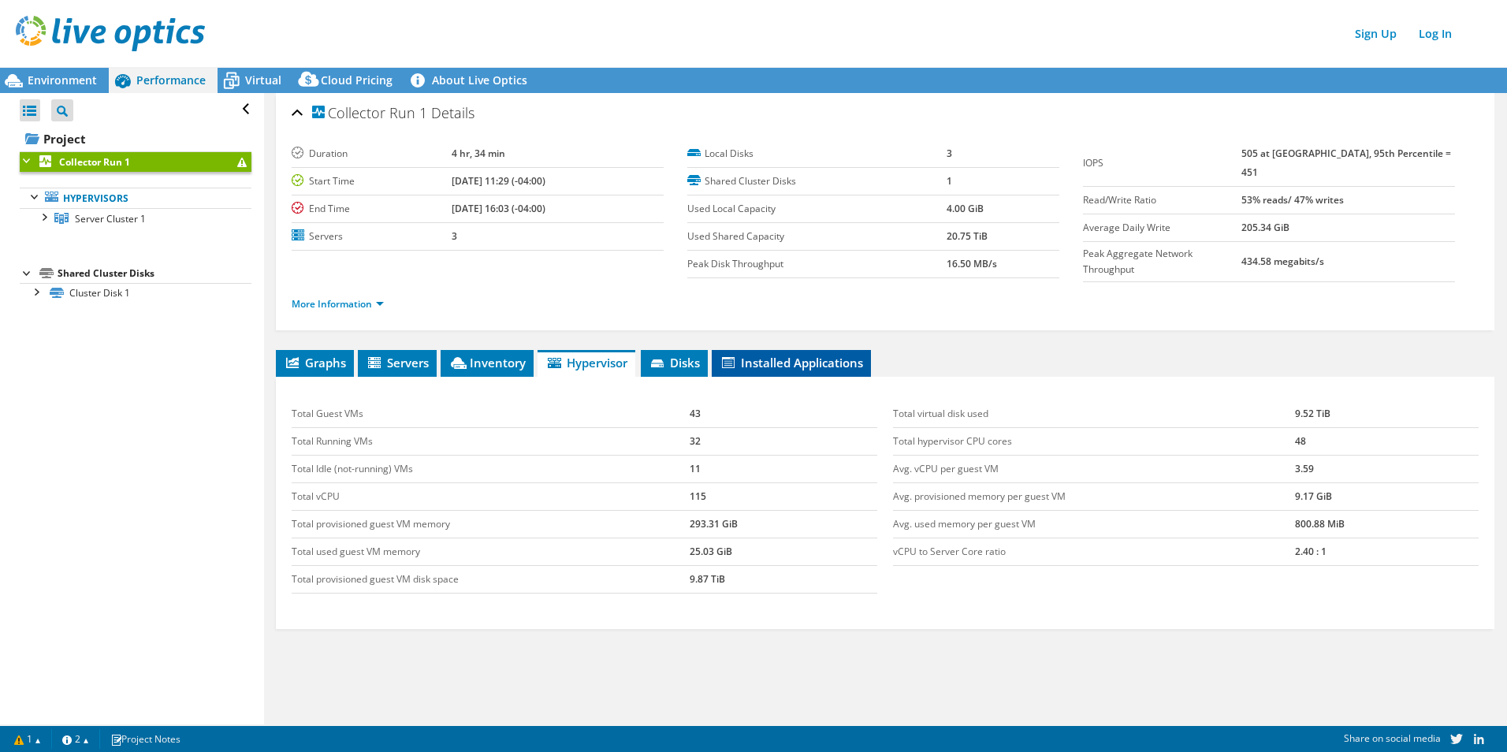
click at [791, 350] on li "Installed Applications" at bounding box center [791, 363] width 159 height 27
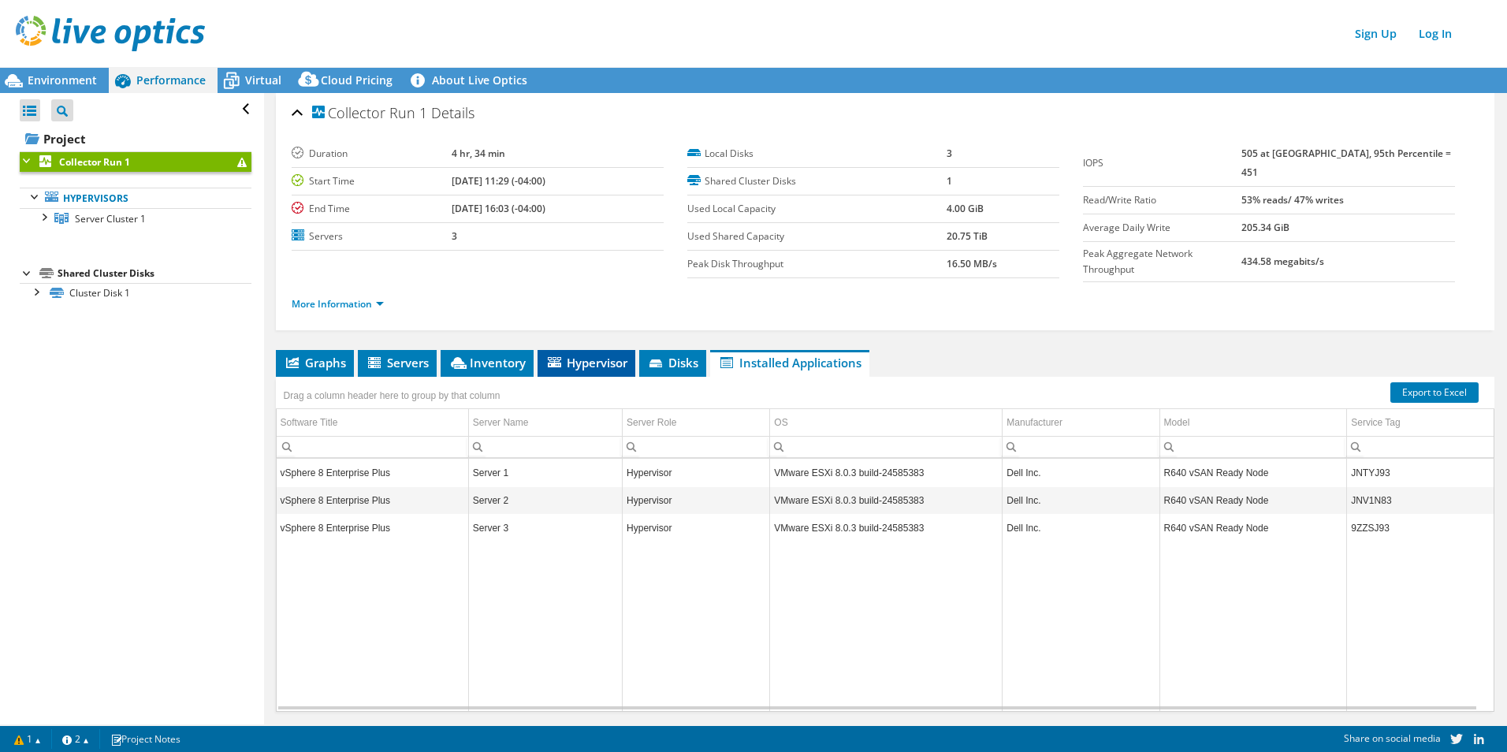
click at [585, 355] on span "Hypervisor" at bounding box center [586, 363] width 82 height 16
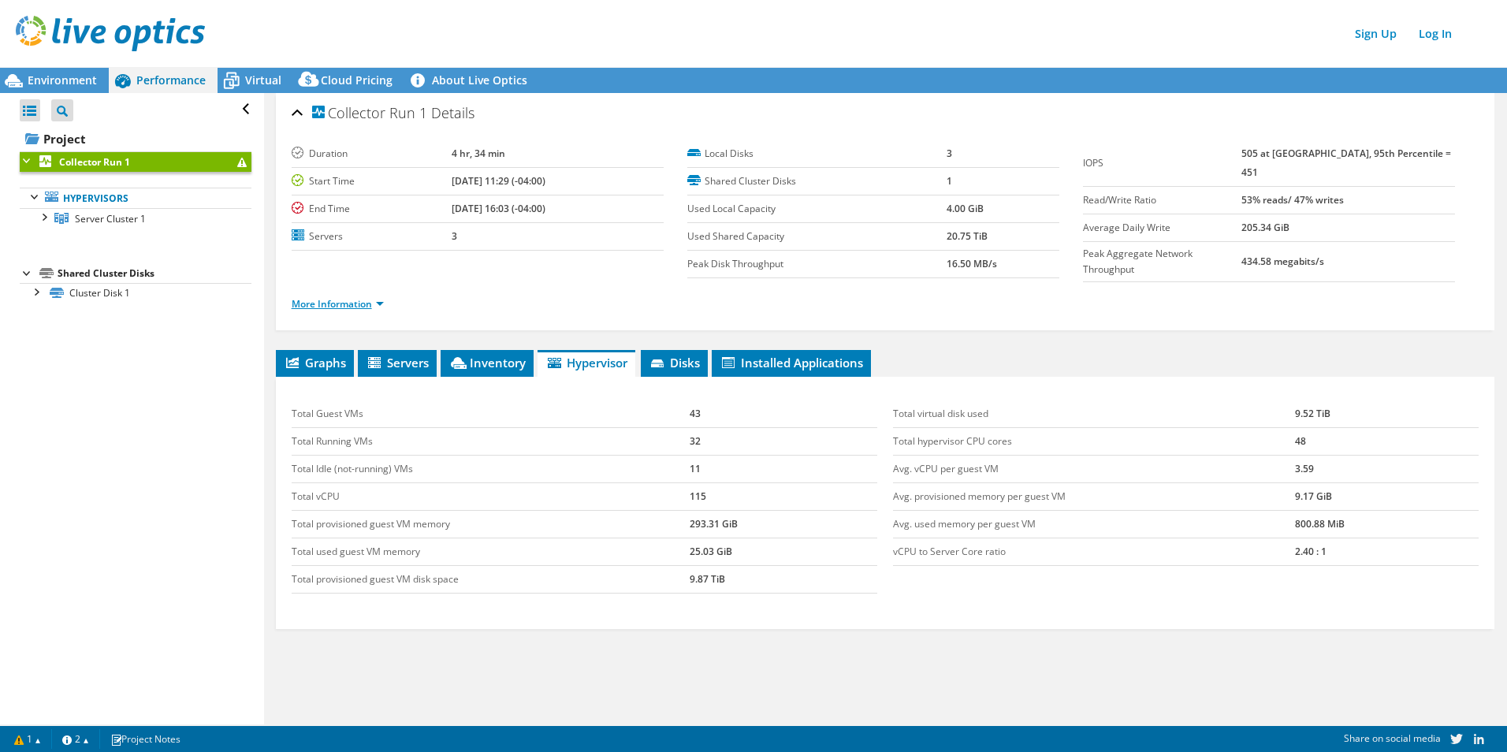
click at [369, 298] on link "More Information" at bounding box center [338, 303] width 92 height 13
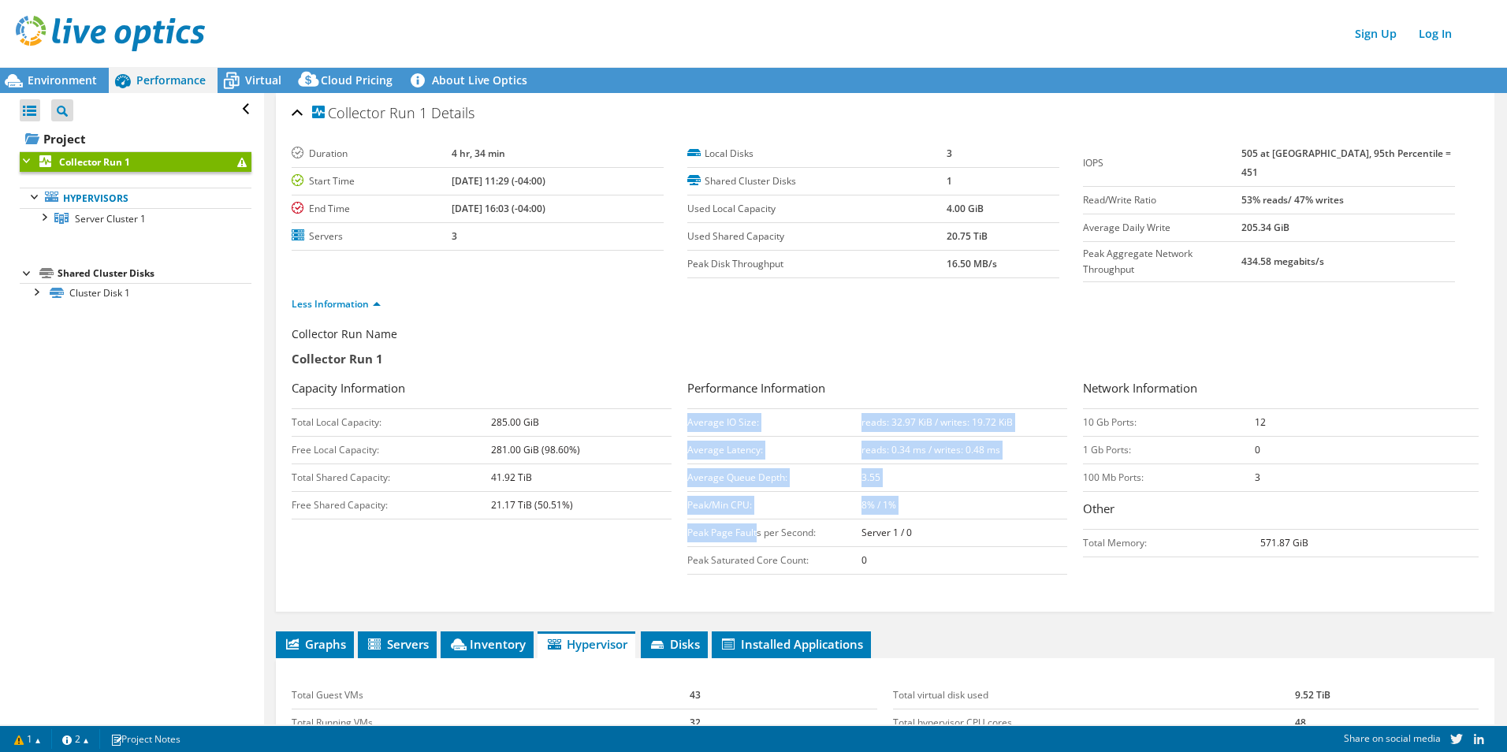
drag, startPoint x: 733, startPoint y: 400, endPoint x: 751, endPoint y: 524, distance: 125.8
click at [751, 524] on div "Performance Information Average IO Size: reads: 32.97 KiB / writes: 19.72 KiB A…" at bounding box center [885, 476] width 396 height 195
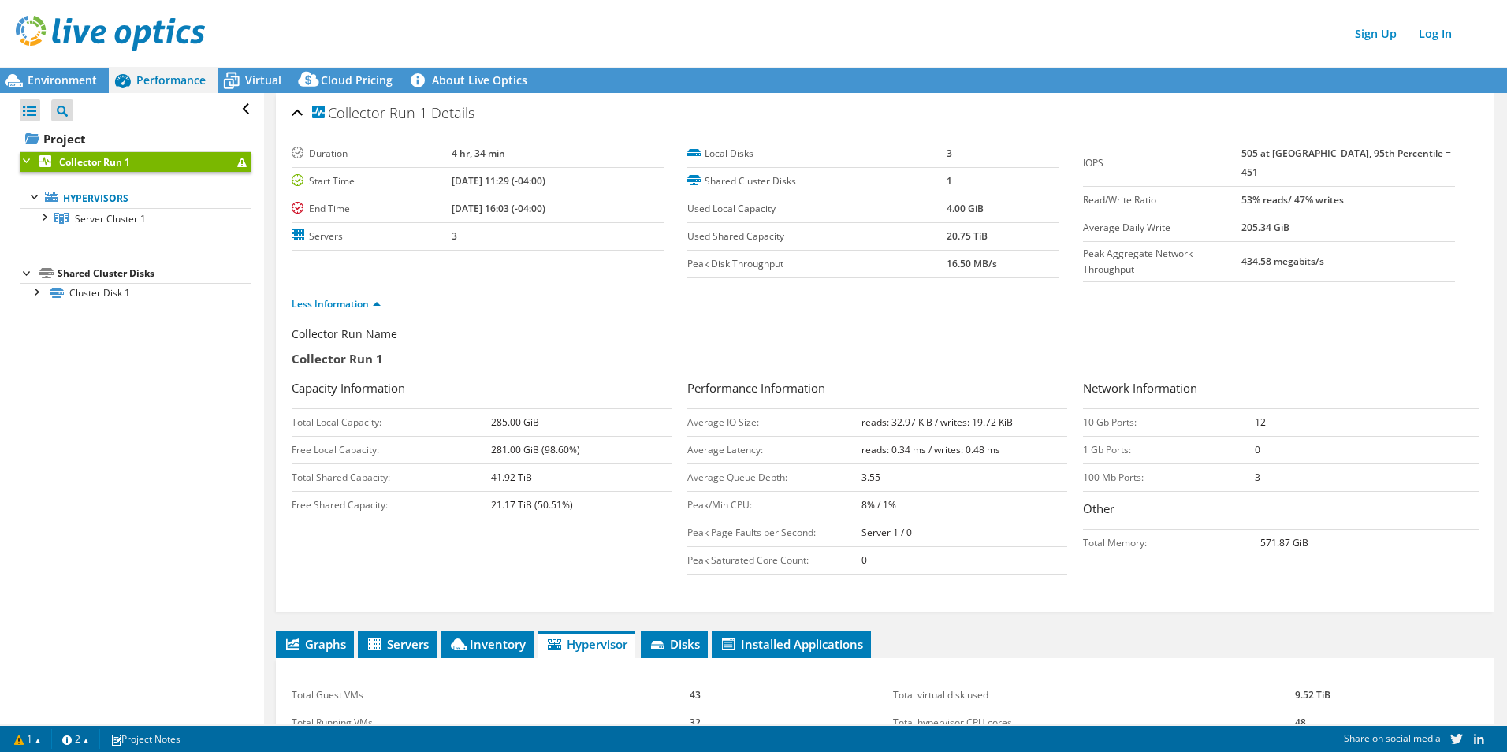
drag, startPoint x: 751, startPoint y: 524, endPoint x: 735, endPoint y: 374, distance: 150.6
click at [735, 374] on div "Collector Run Name Collector Run 1" at bounding box center [885, 352] width 1187 height 53
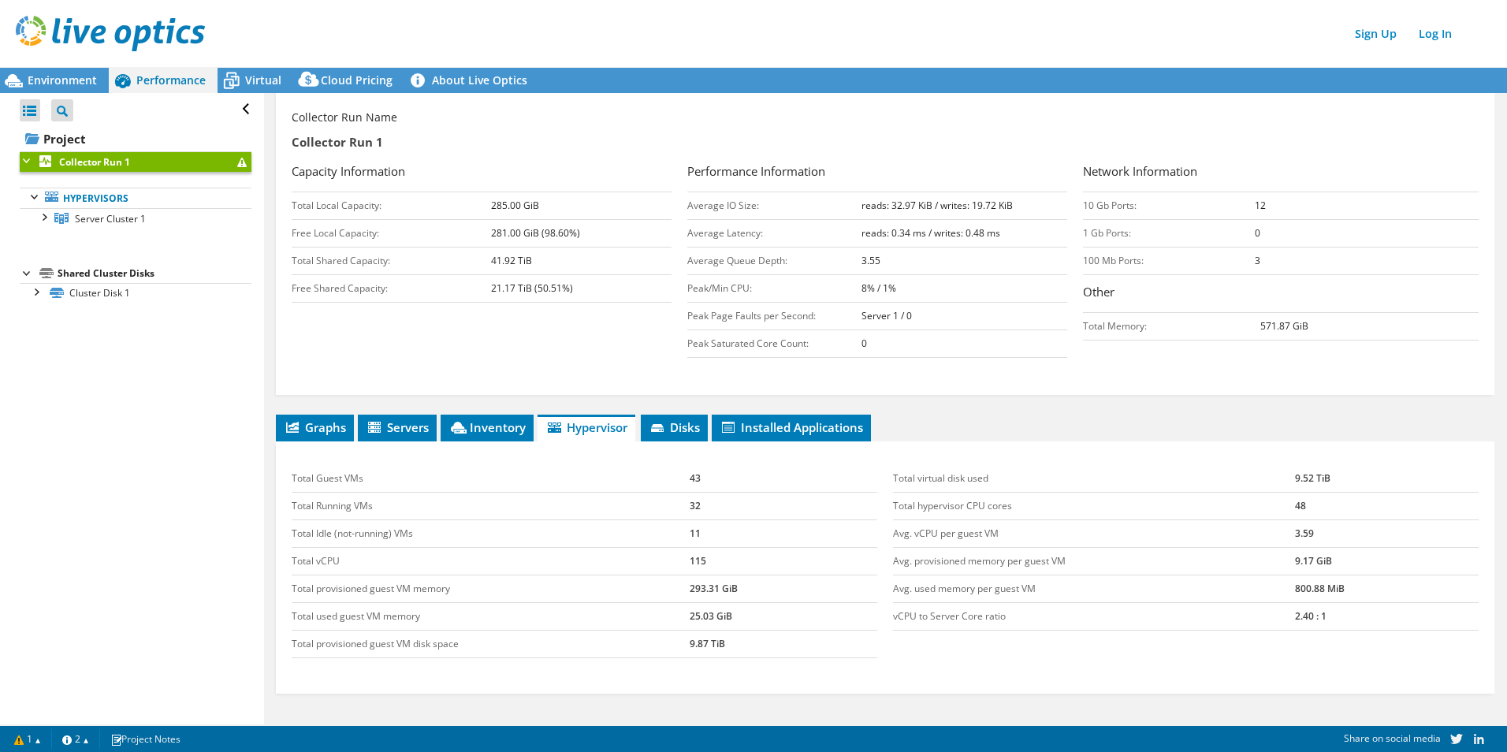
scroll to position [325, 0]
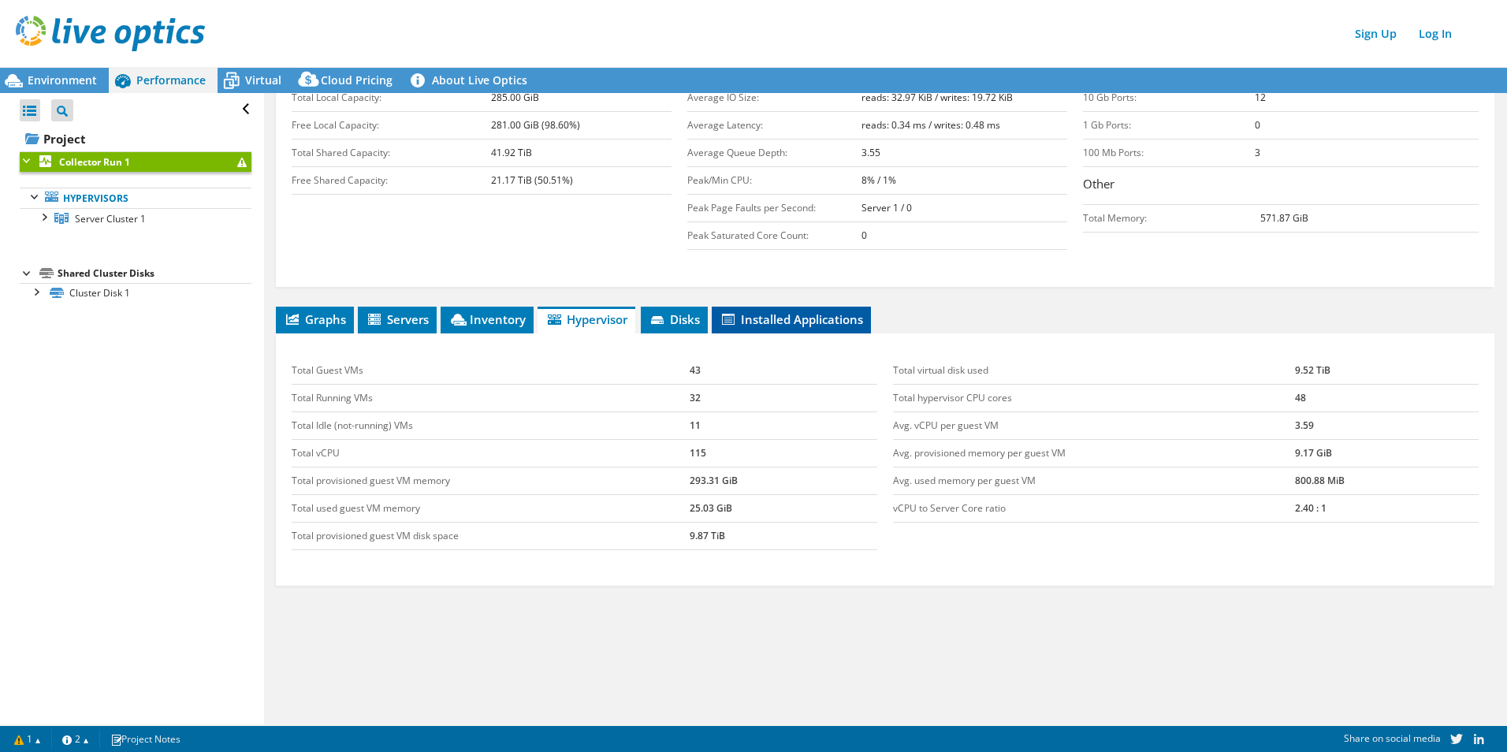
click at [770, 320] on span "Installed Applications" at bounding box center [790, 319] width 143 height 16
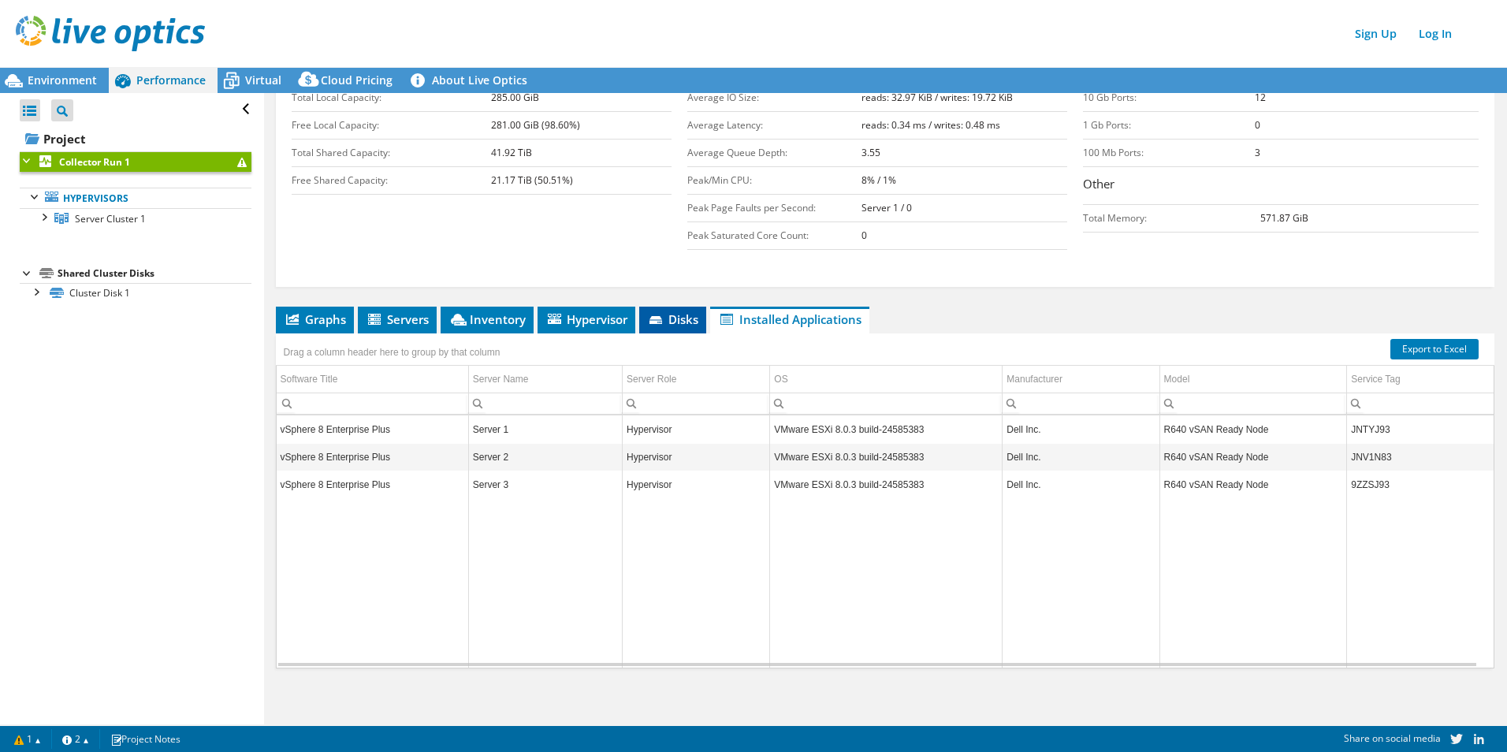
click at [688, 318] on span "Disks" at bounding box center [672, 319] width 51 height 16
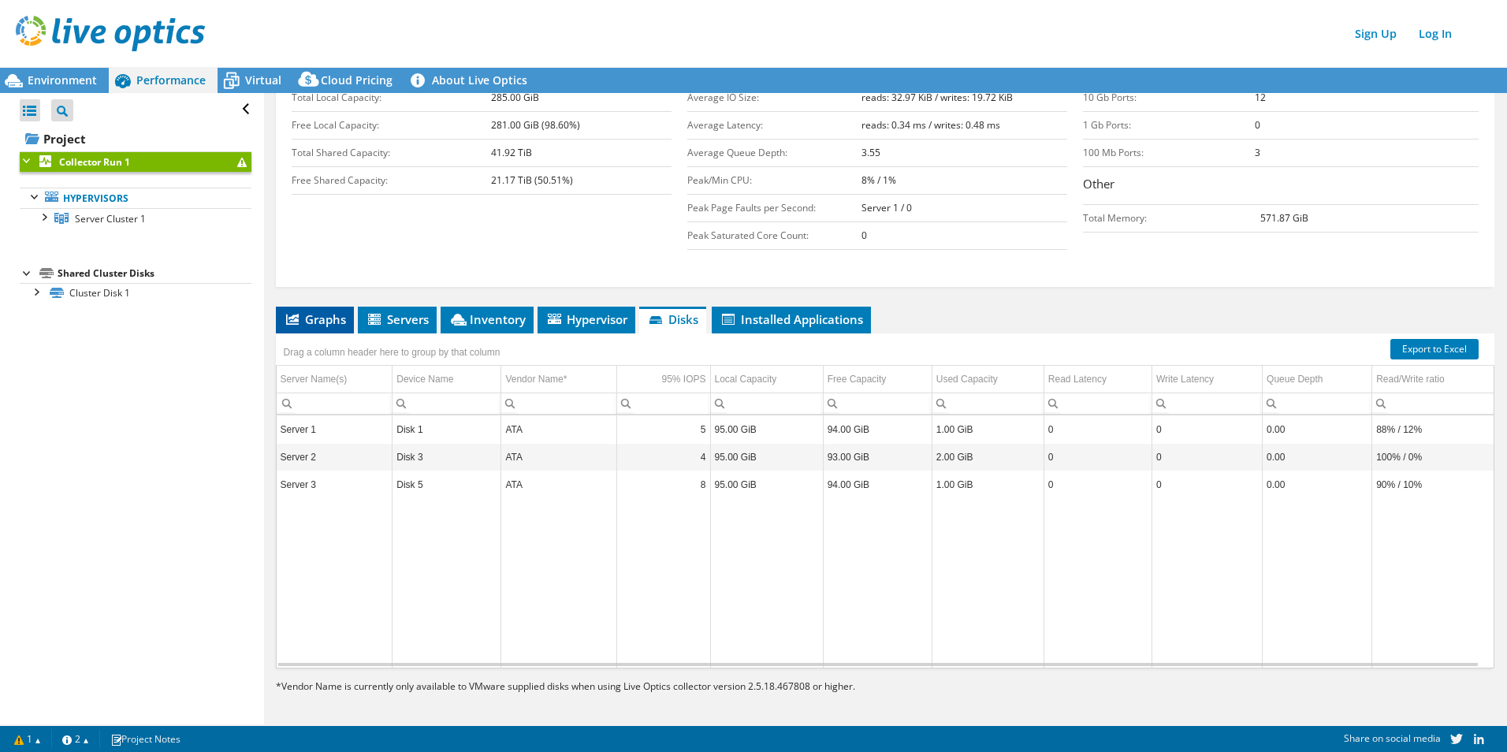
click at [307, 311] on span "Graphs" at bounding box center [315, 319] width 62 height 16
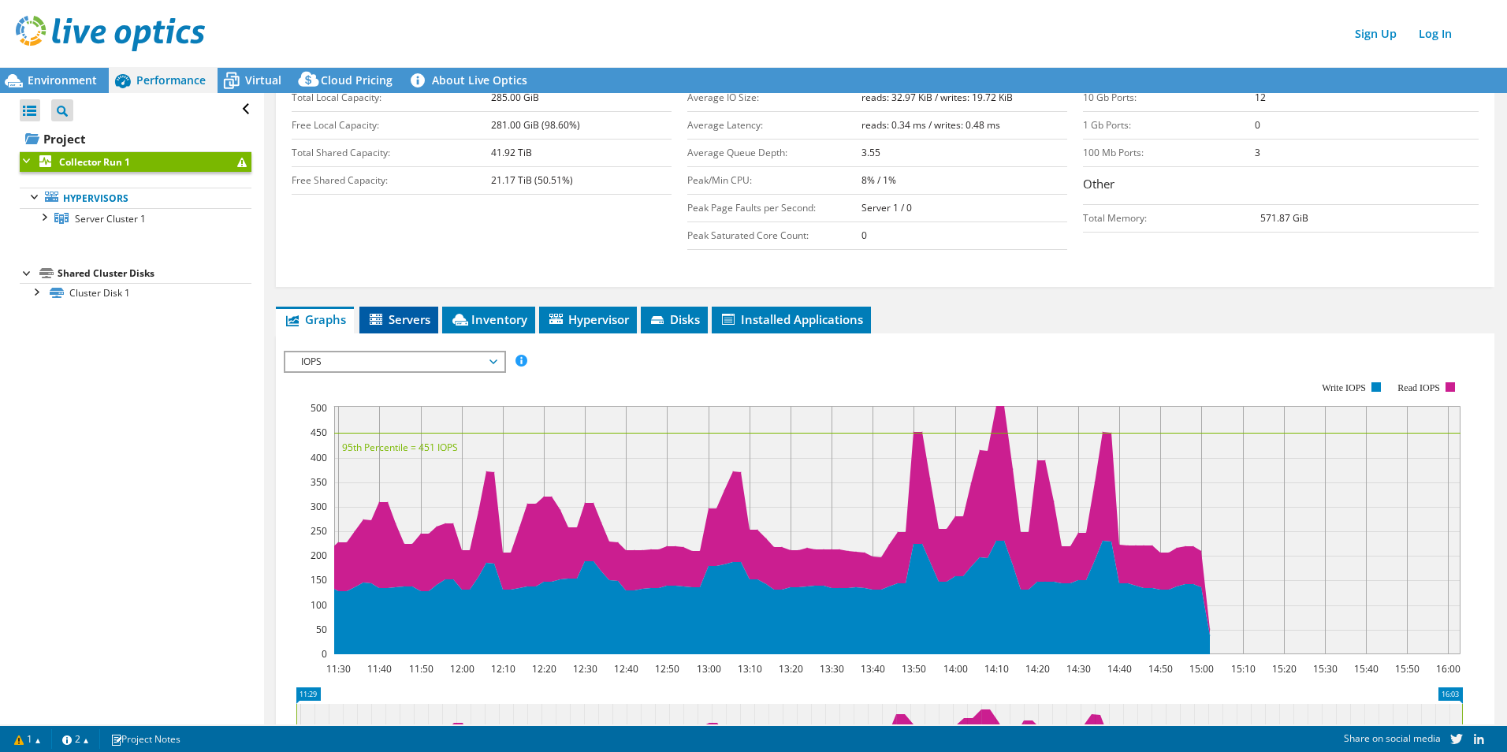
click at [373, 311] on span "Servers" at bounding box center [398, 319] width 63 height 16
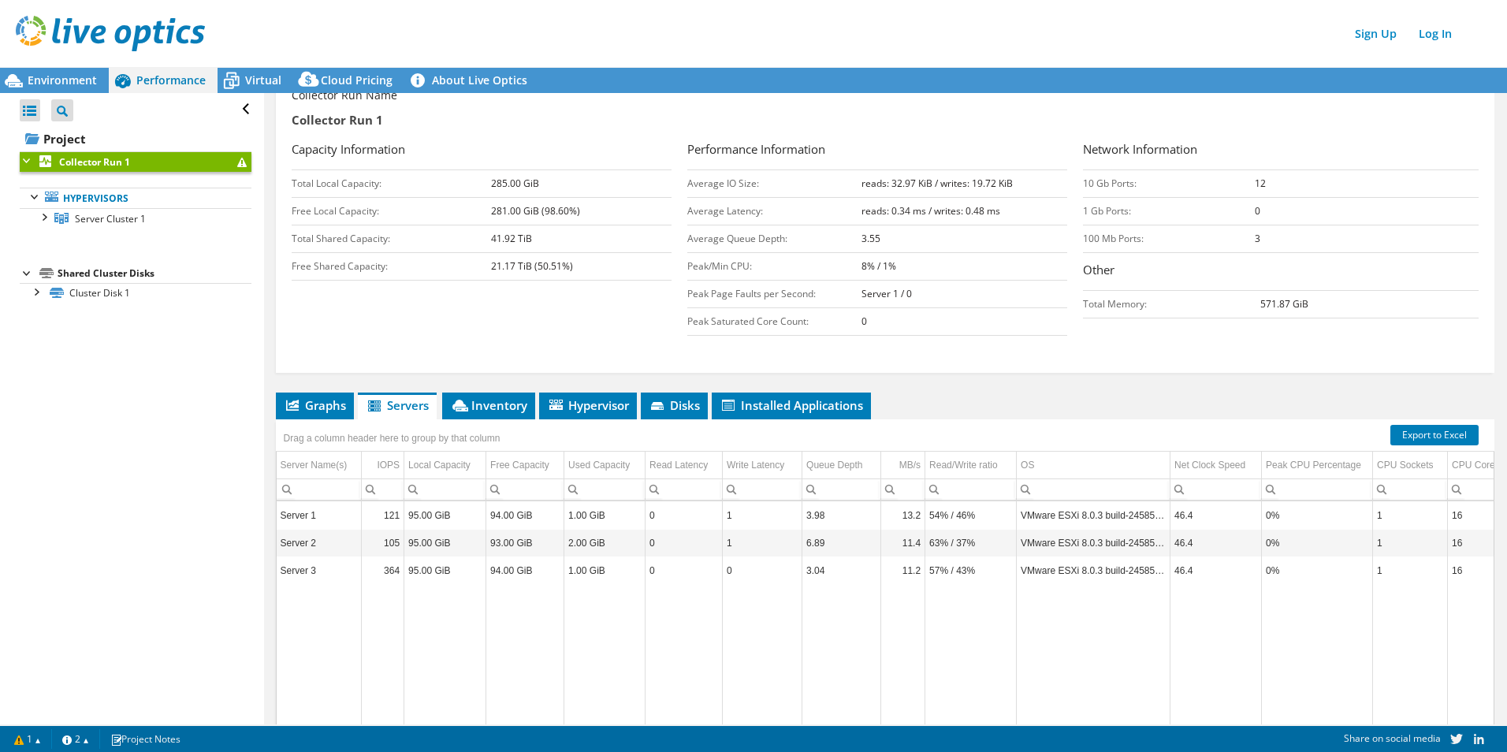
scroll to position [167, 0]
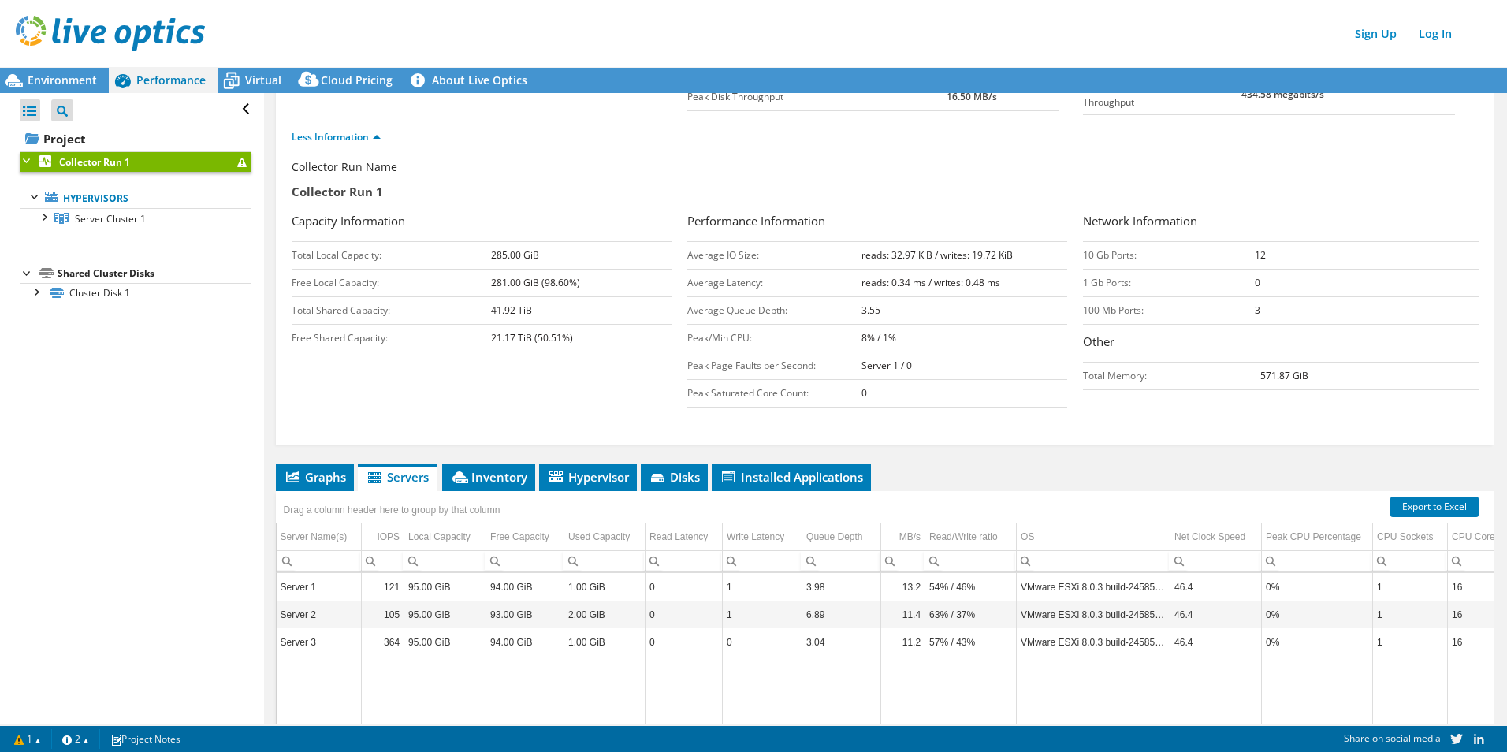
click at [511, 457] on div "Collector Run 1 Details Duration 4 hr, 34 min Start Time 07/15/2025, 11:29 (-04…" at bounding box center [885, 406] width 1242 height 960
click at [508, 469] on span "Inventory" at bounding box center [488, 477] width 77 height 16
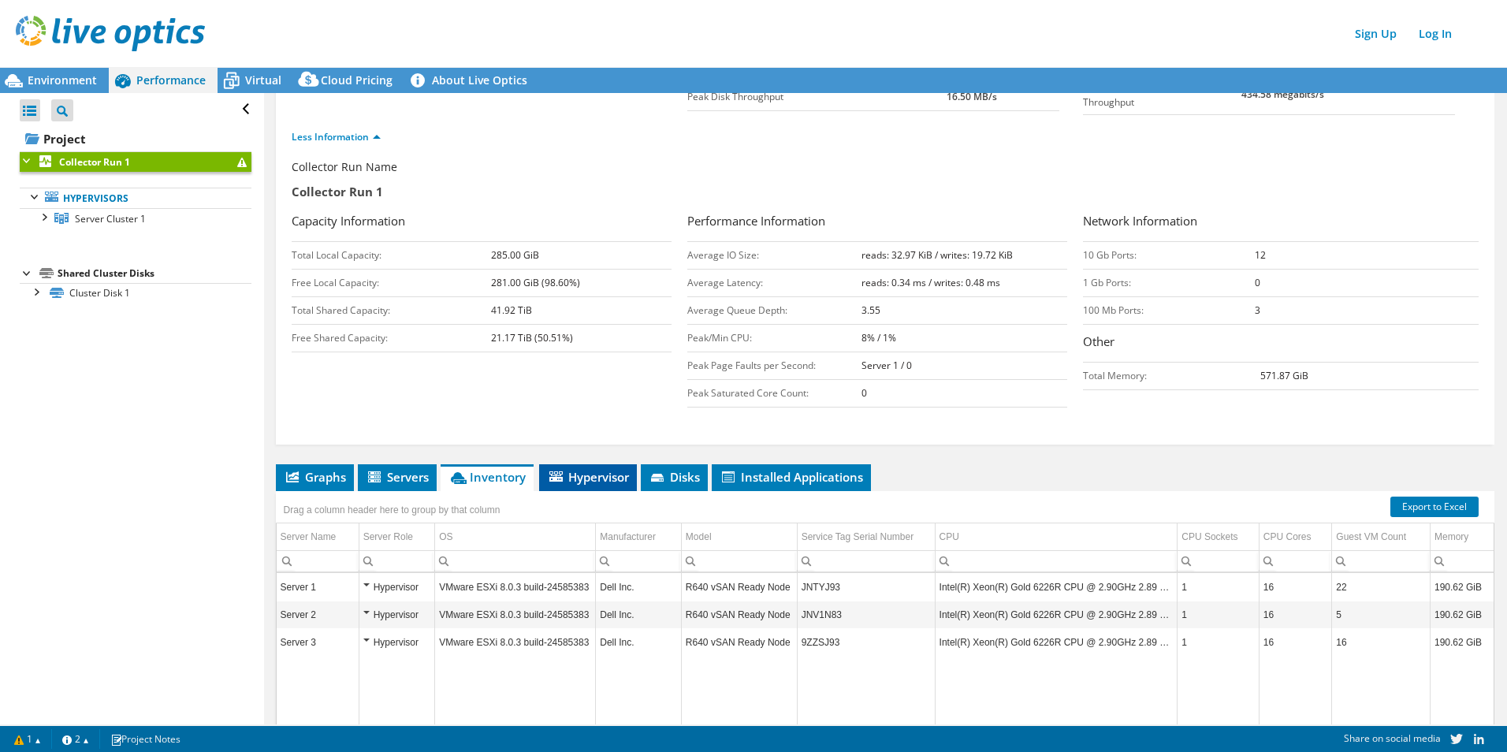
click at [566, 470] on span "Hypervisor" at bounding box center [588, 477] width 82 height 16
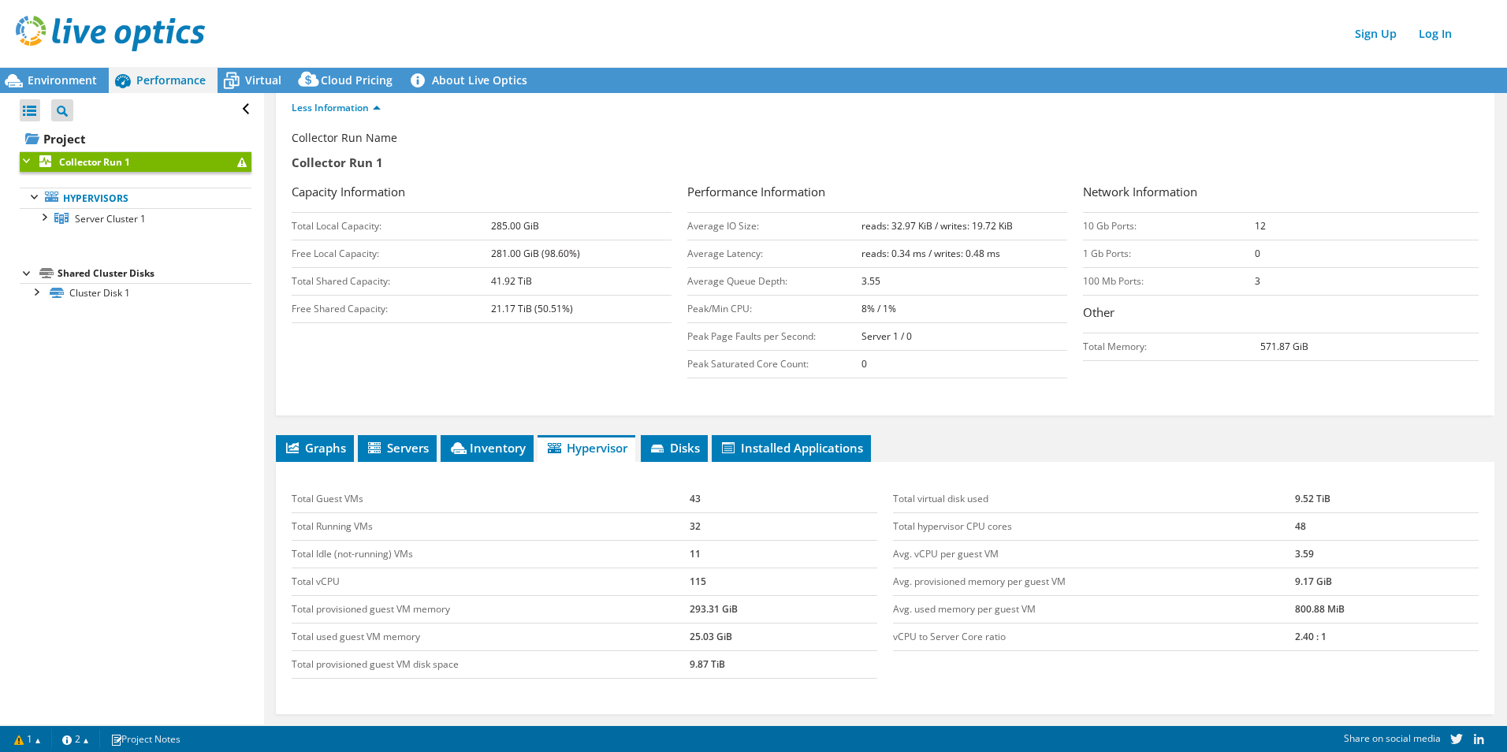
scroll to position [325, 0]
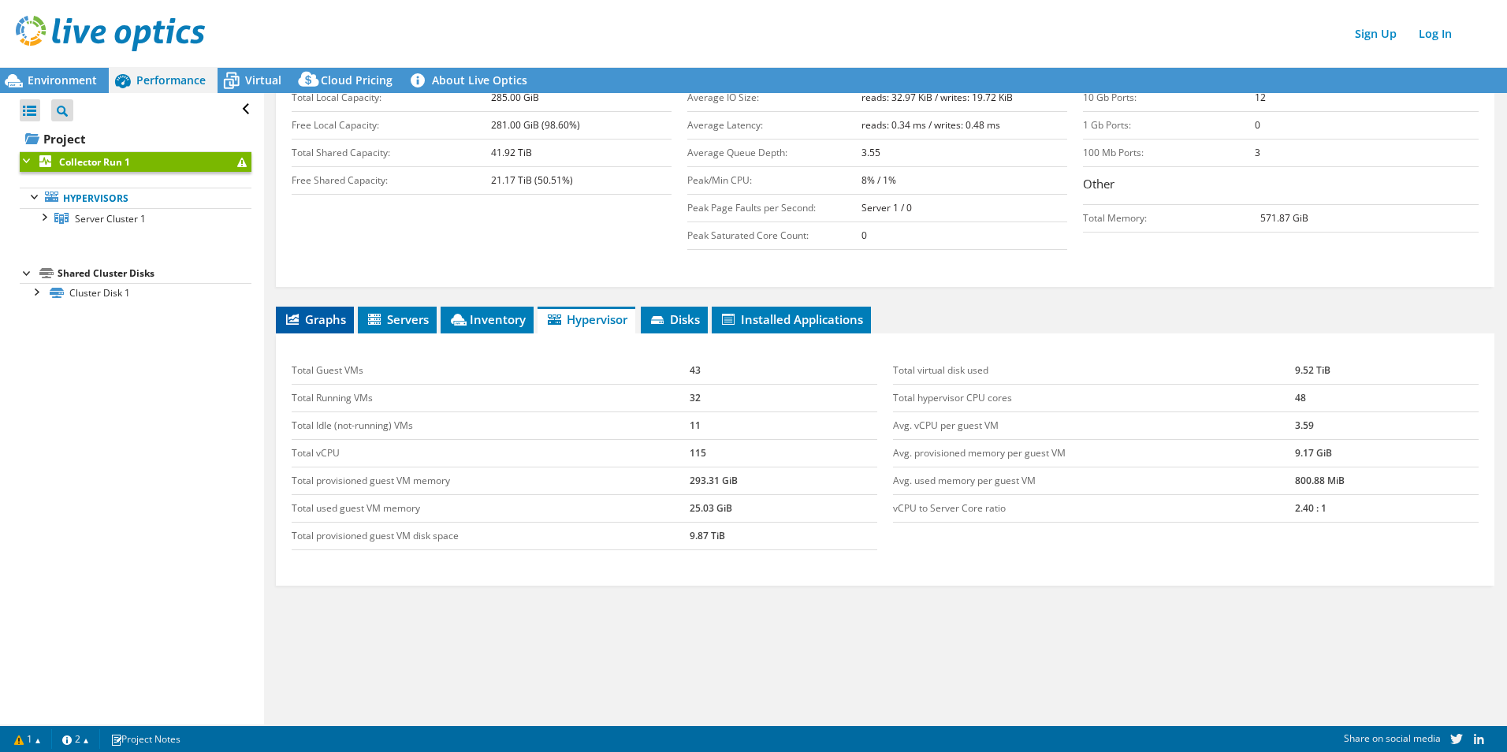
click at [295, 314] on icon at bounding box center [292, 319] width 13 height 11
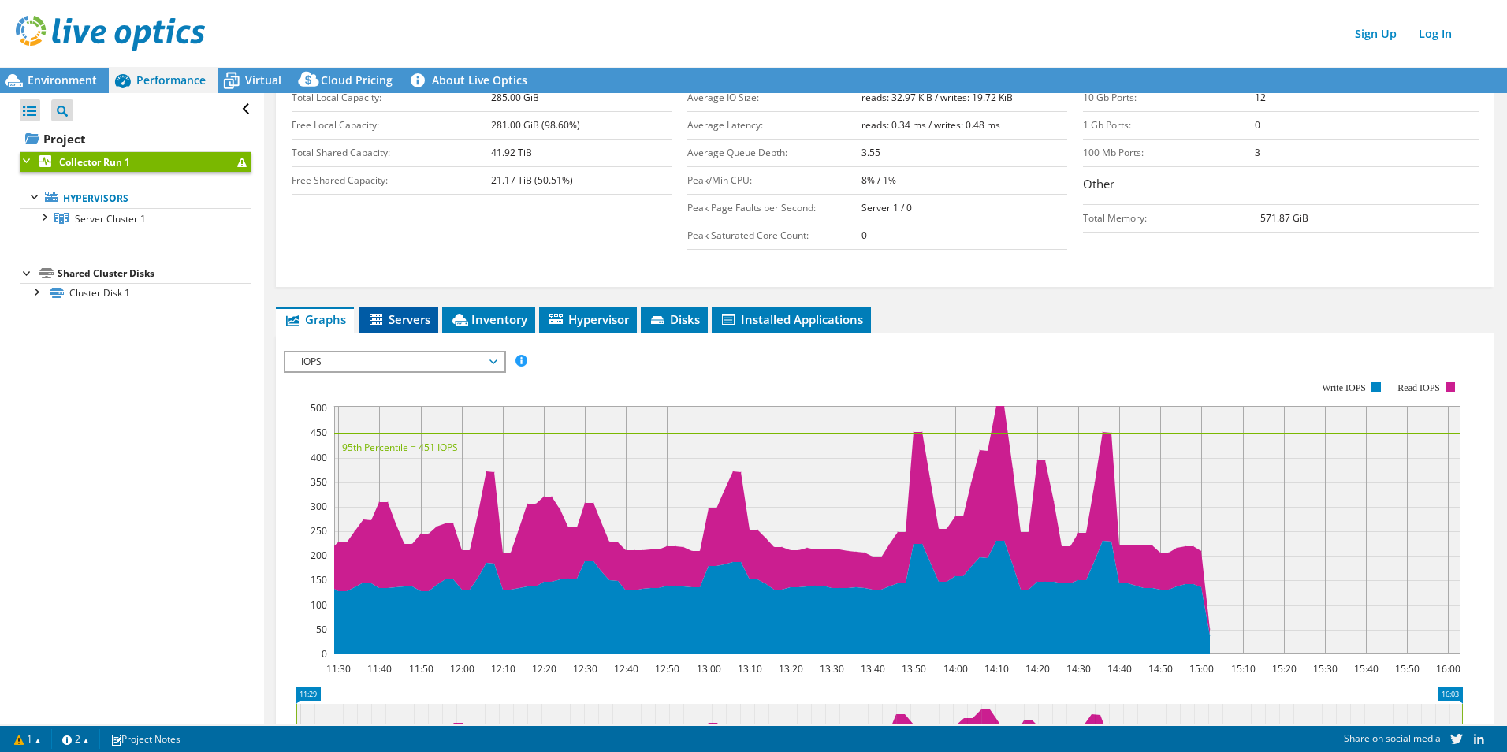
click at [378, 320] on icon at bounding box center [376, 319] width 13 height 11
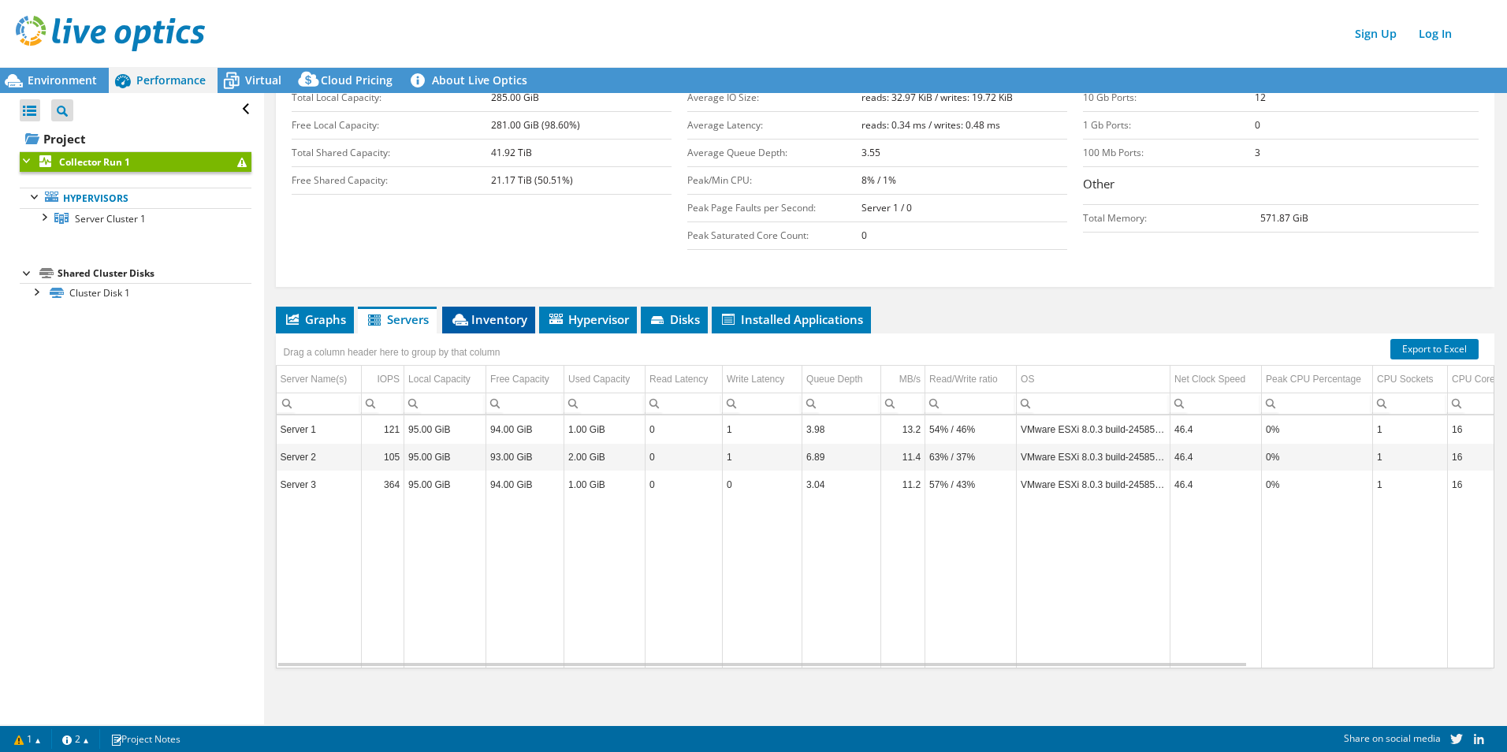
click at [484, 325] on li "Inventory" at bounding box center [488, 320] width 93 height 27
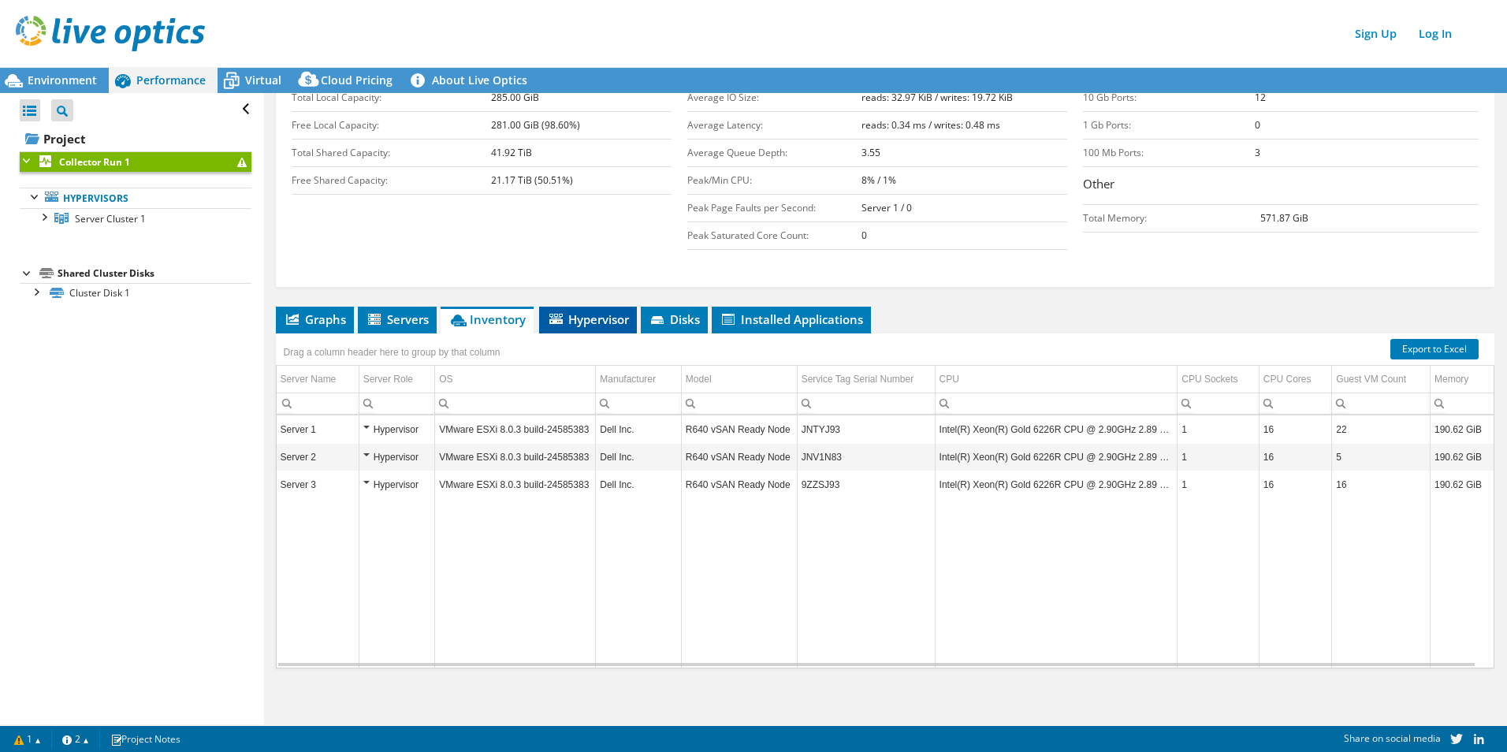
click at [609, 325] on li "Hypervisor" at bounding box center [588, 320] width 98 height 27
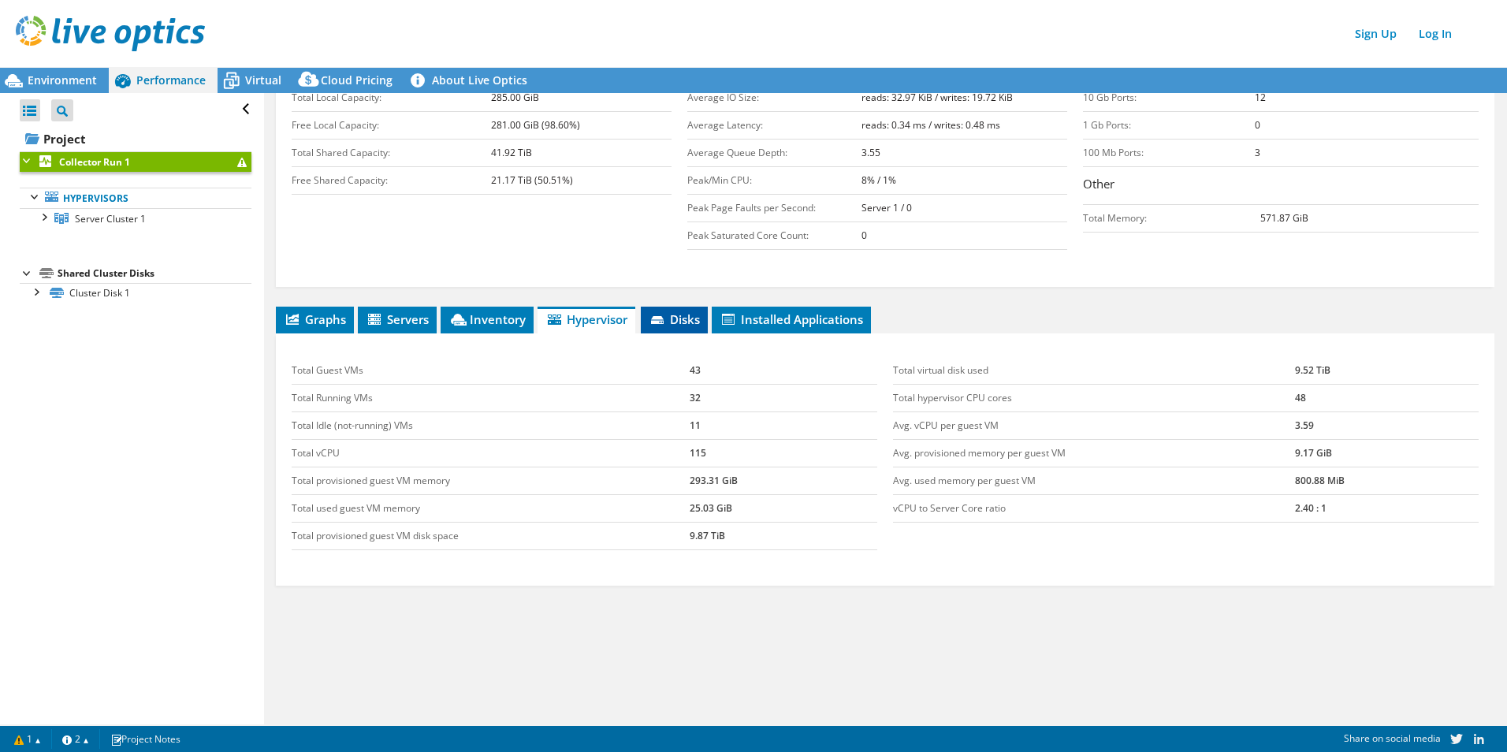
click at [681, 314] on span "Disks" at bounding box center [674, 319] width 51 height 16
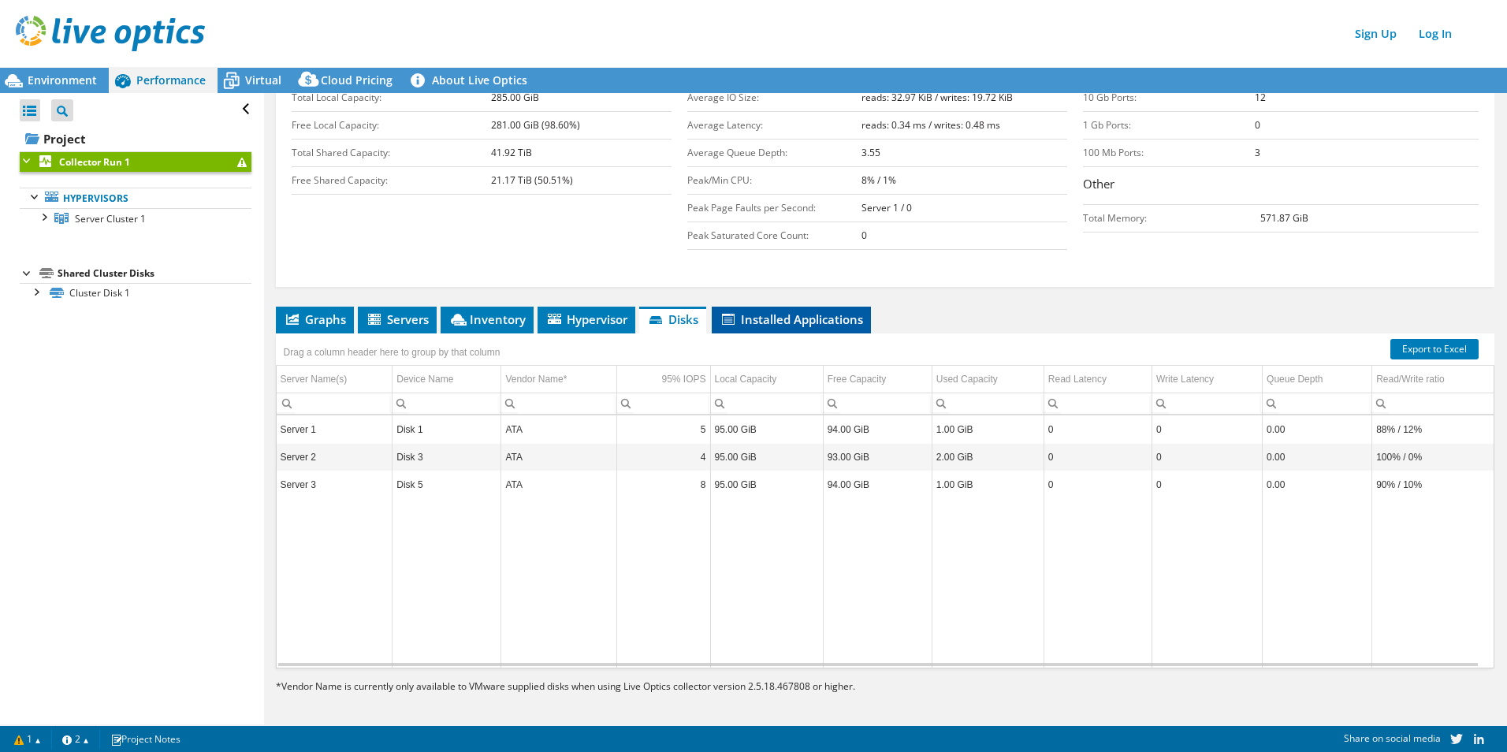
click at [860, 323] on li "Installed Applications" at bounding box center [791, 320] width 159 height 27
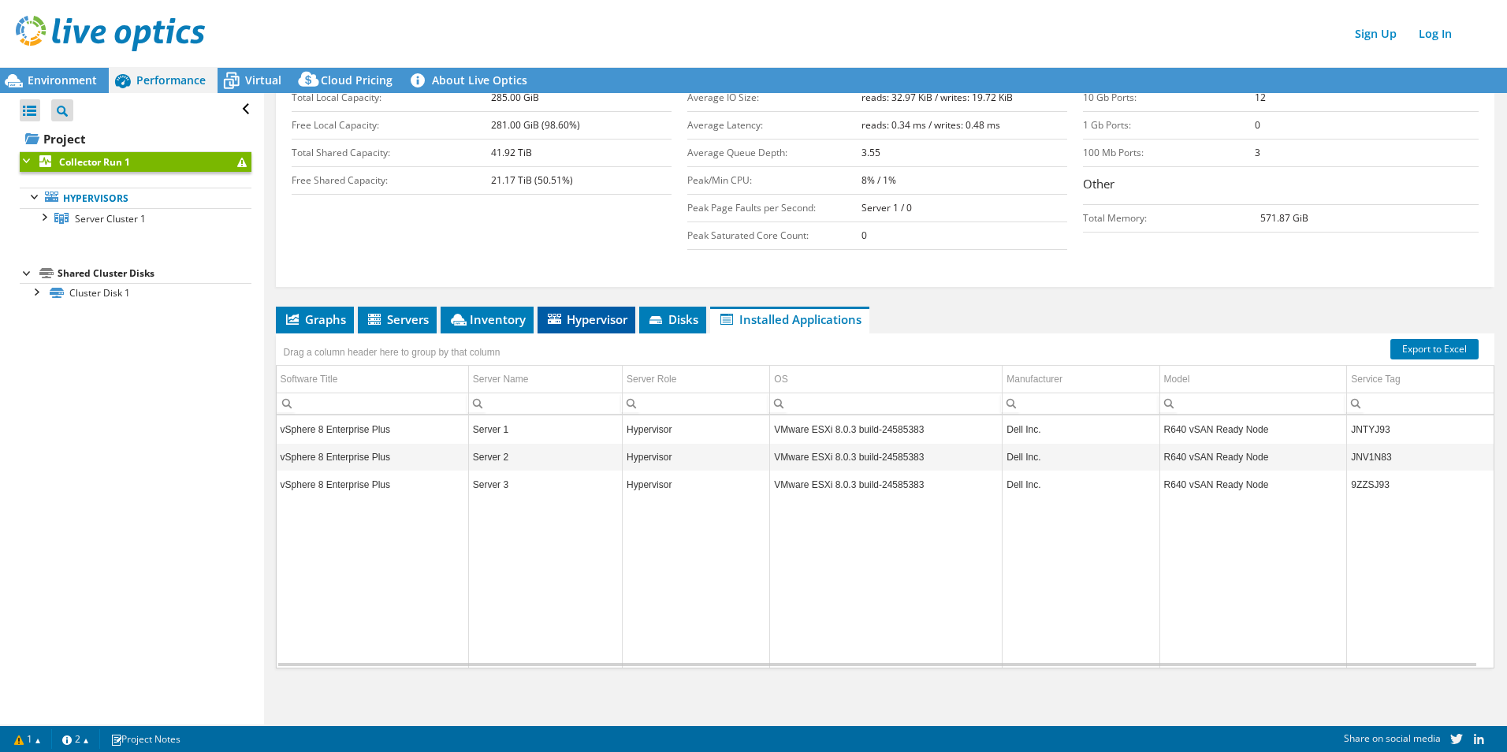
click at [580, 320] on span "Hypervisor" at bounding box center [586, 319] width 82 height 16
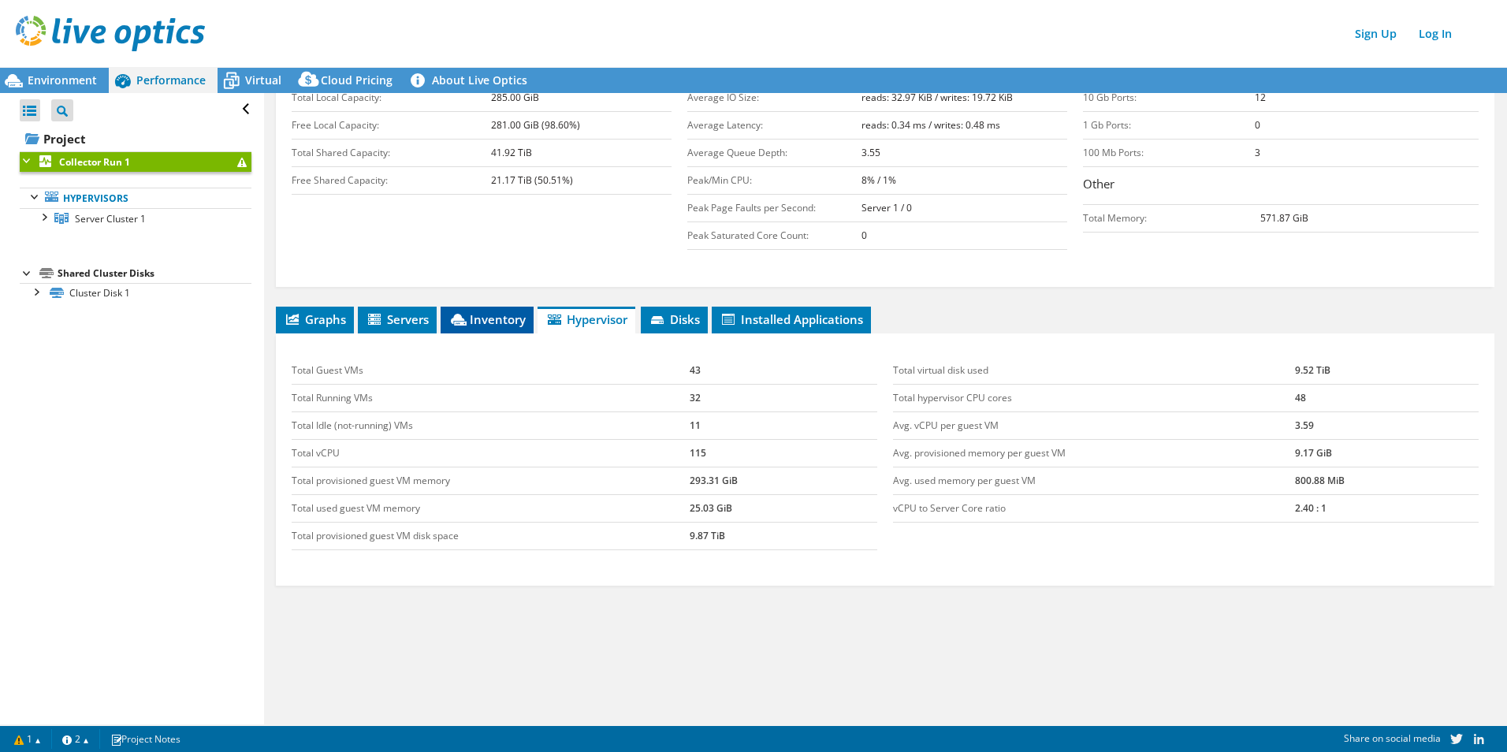
click at [471, 319] on span "Inventory" at bounding box center [486, 319] width 77 height 16
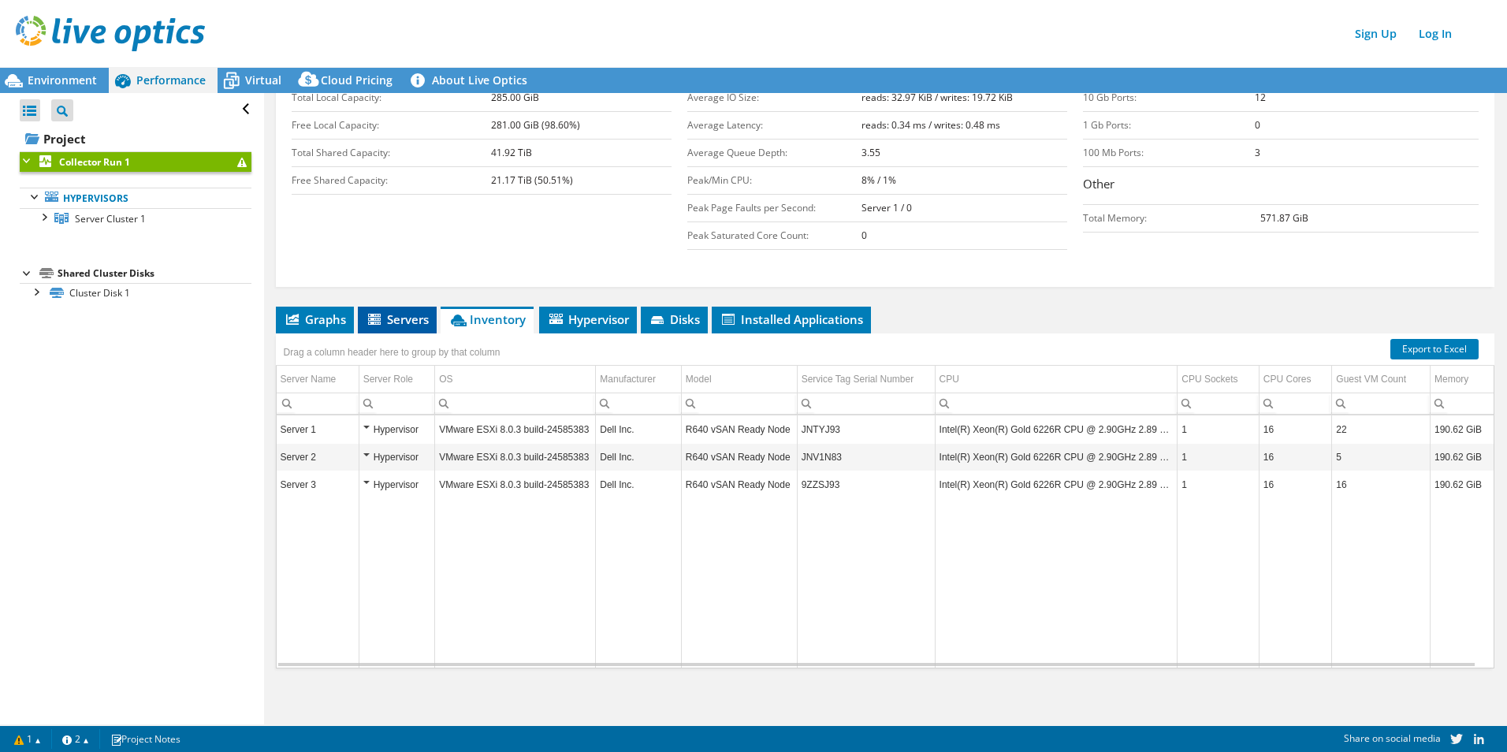
click at [378, 314] on icon at bounding box center [374, 319] width 13 height 11
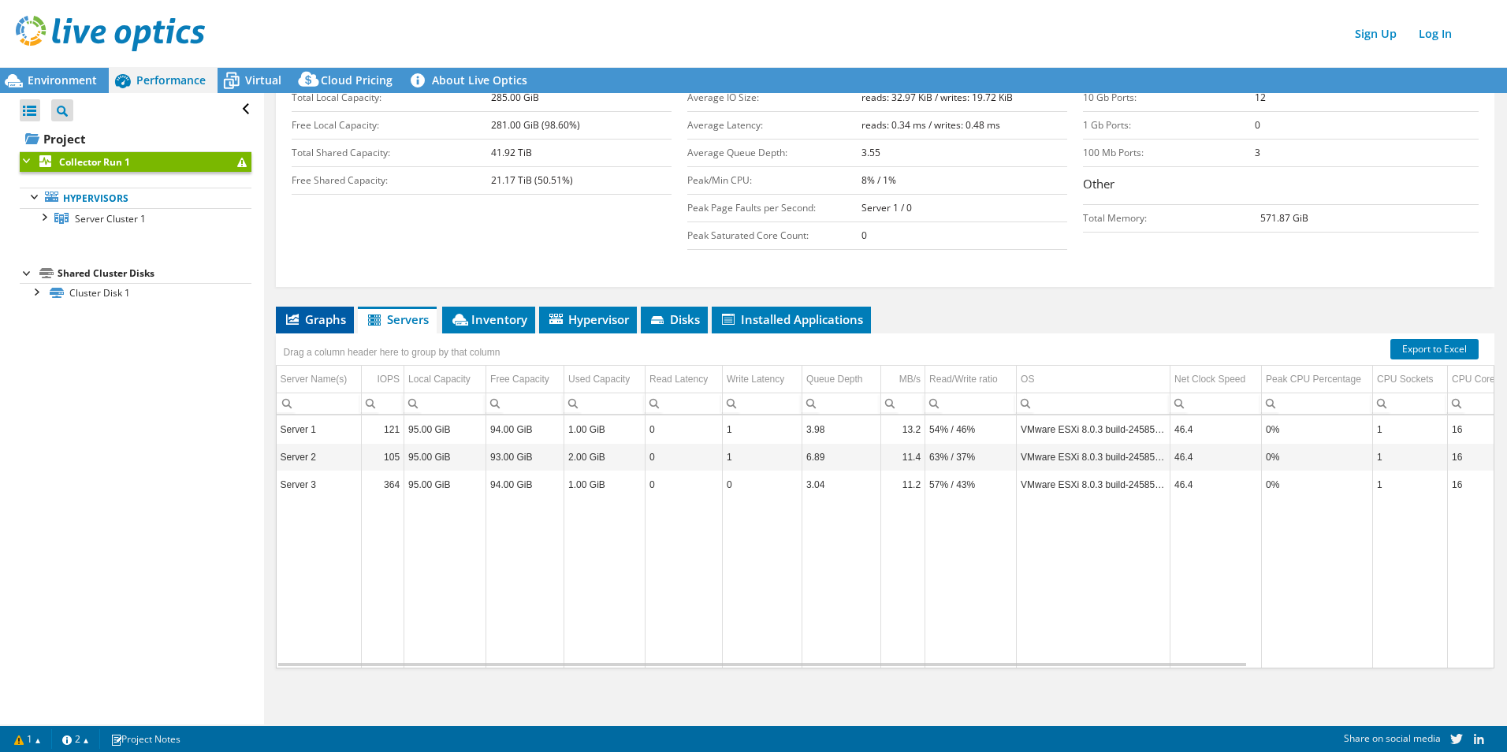
click at [314, 315] on span "Graphs" at bounding box center [315, 319] width 62 height 16
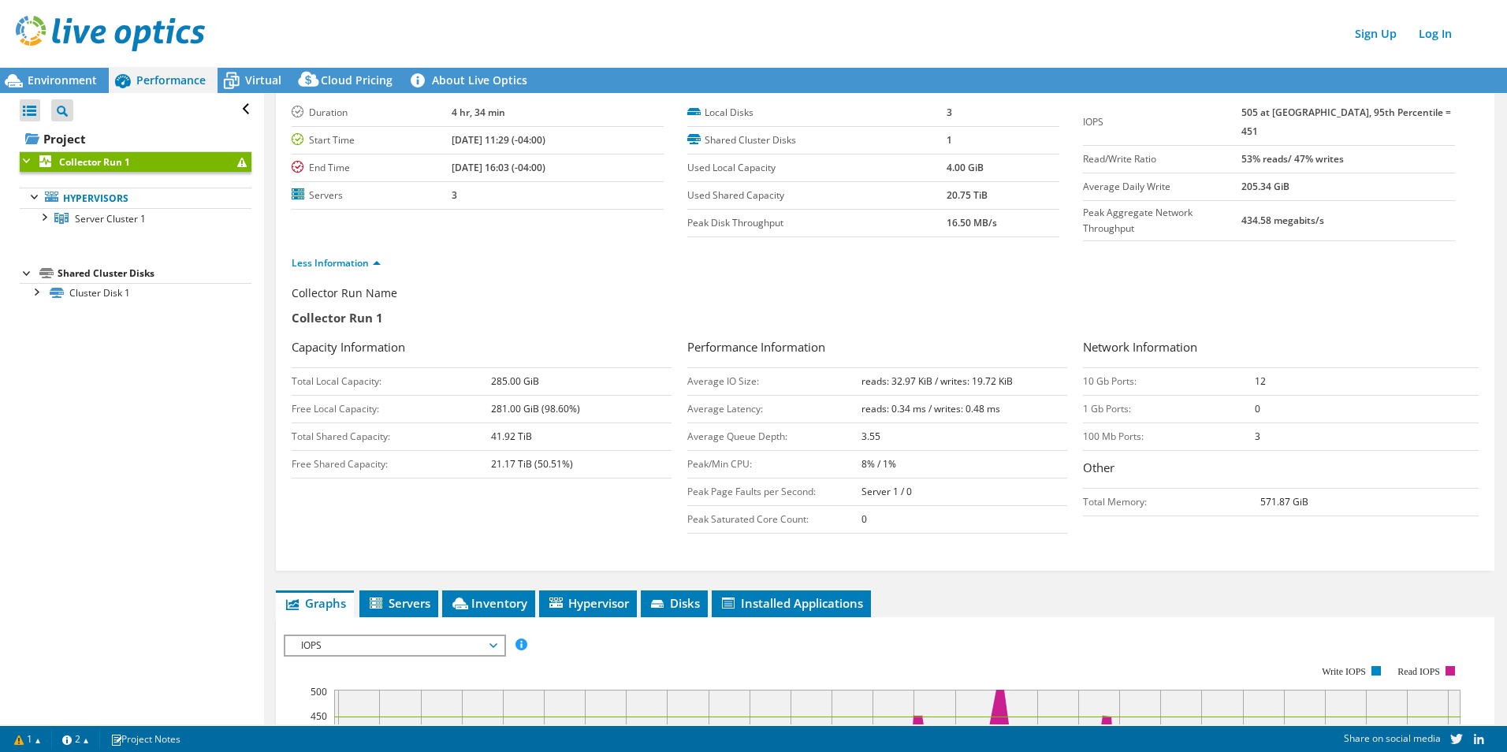
scroll to position [0, 0]
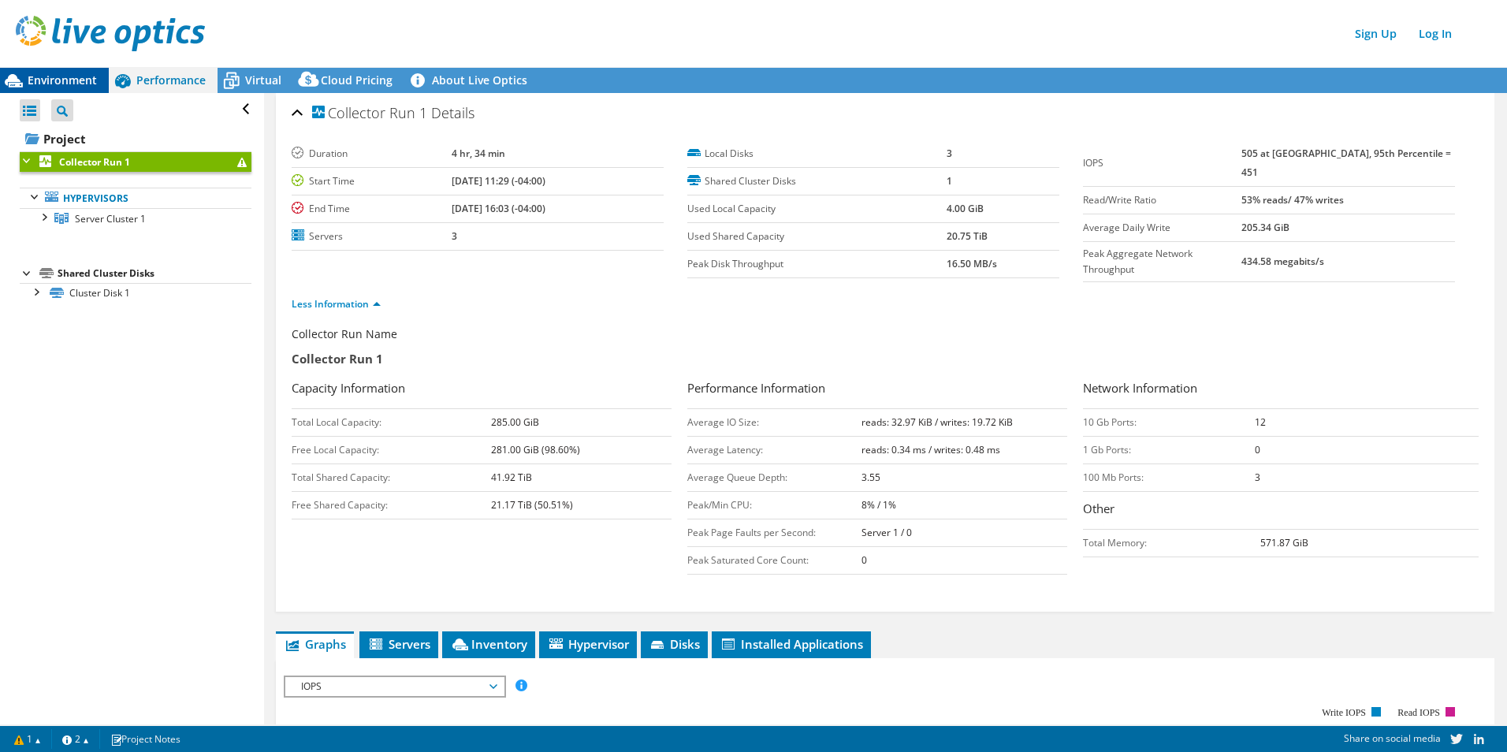
click at [69, 70] on div "Environment" at bounding box center [54, 80] width 109 height 25
